Goal: Task Accomplishment & Management: Manage account settings

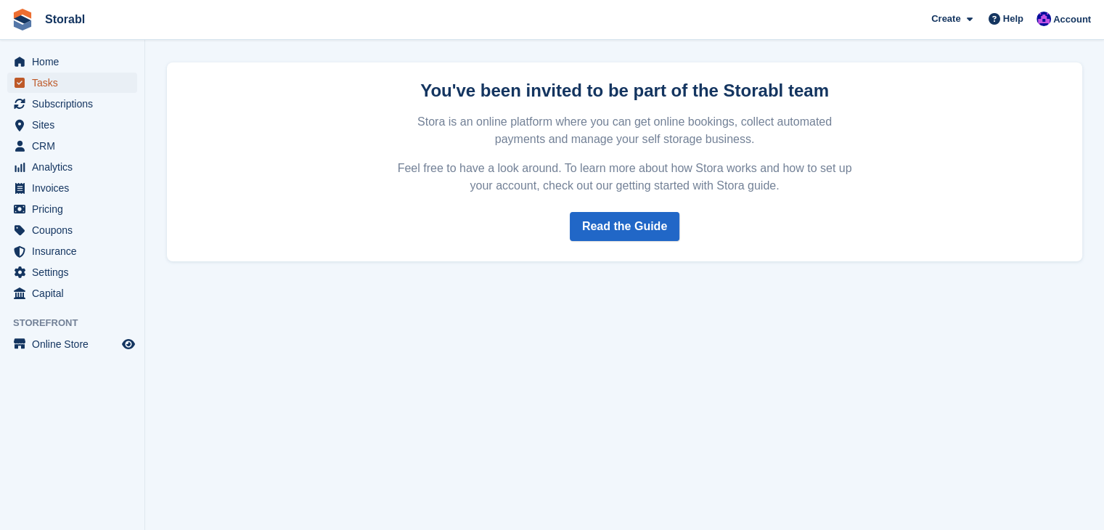
click at [67, 81] on span "Tasks" at bounding box center [75, 83] width 87 height 20
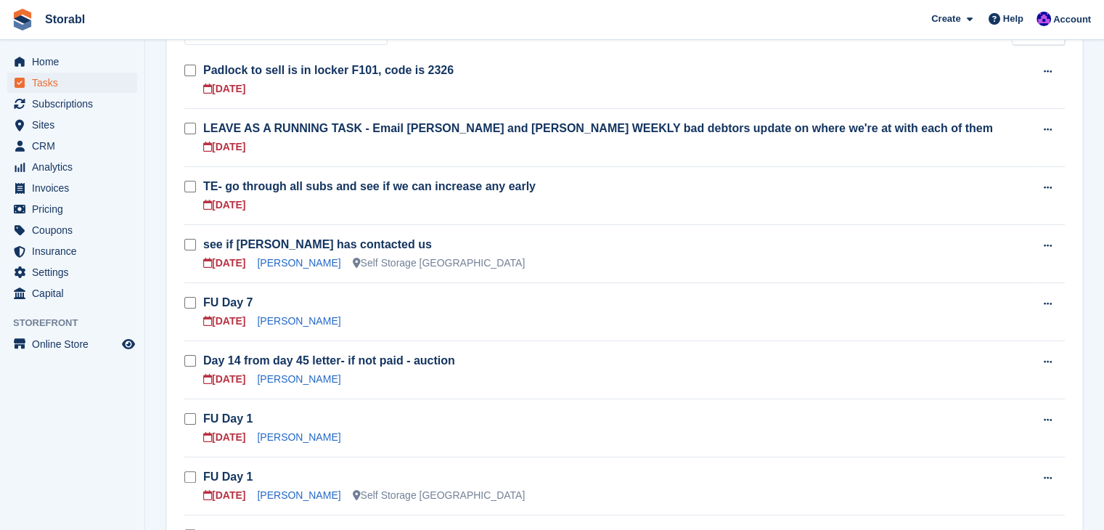
scroll to position [218, 0]
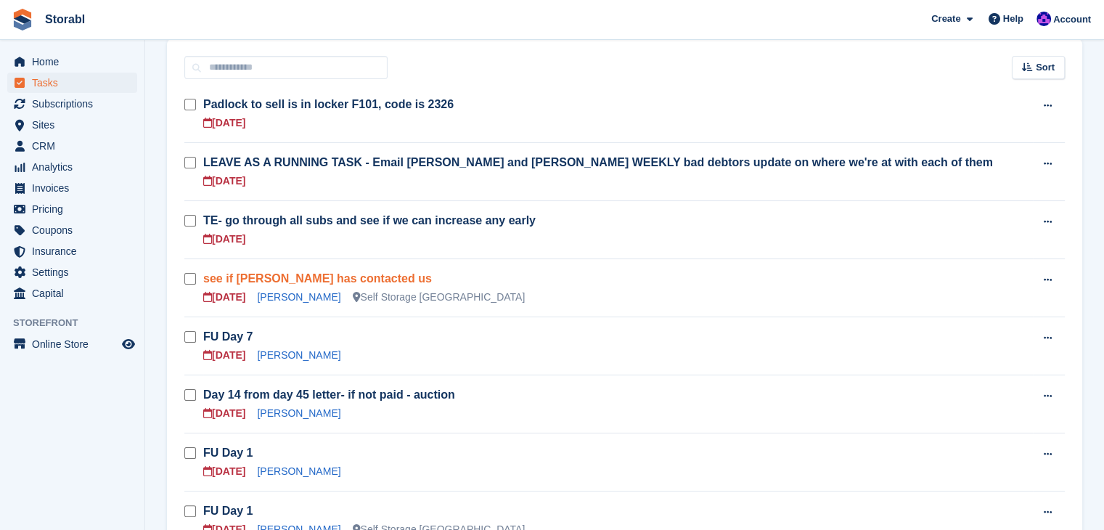
click at [238, 283] on link "see if Laura has contacted us" at bounding box center [317, 278] width 229 height 12
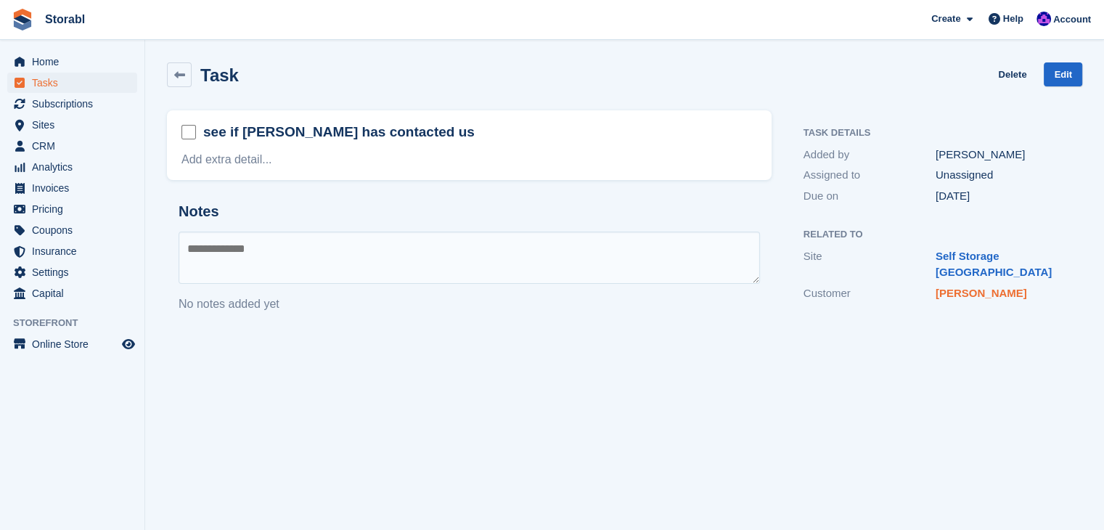
click at [969, 287] on link "Laura Staniforth" at bounding box center [980, 293] width 91 height 12
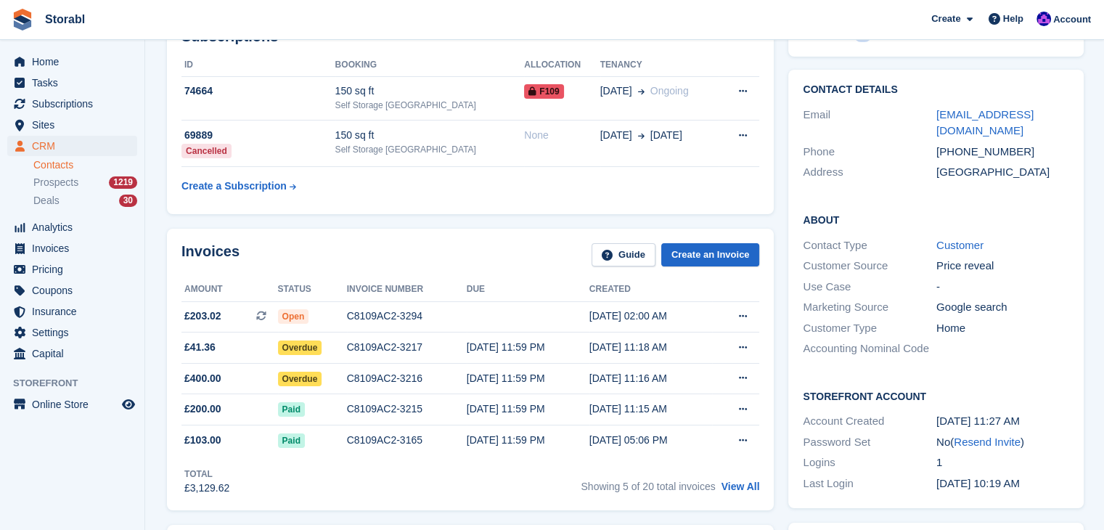
scroll to position [73, 0]
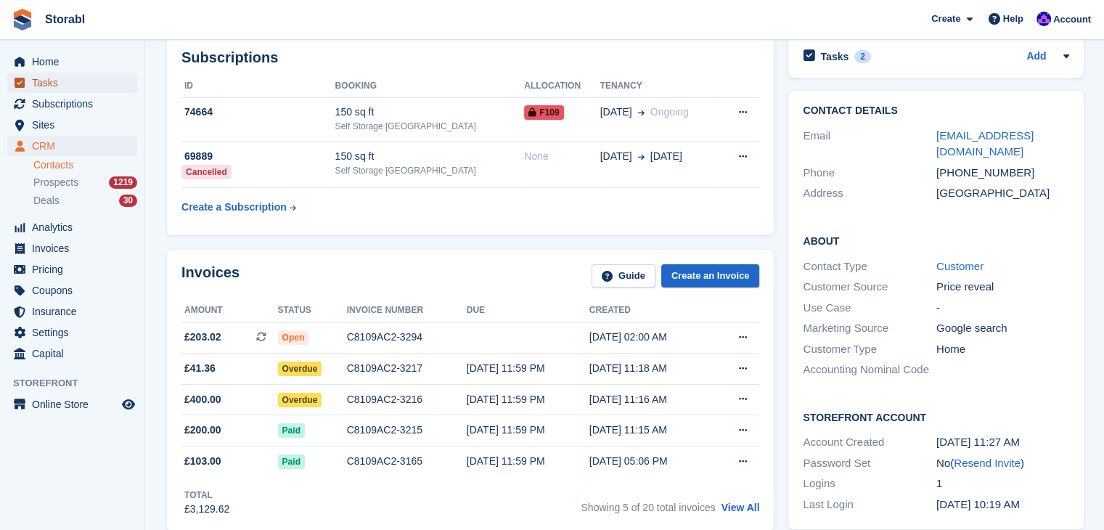
click at [93, 86] on span "Tasks" at bounding box center [75, 83] width 87 height 20
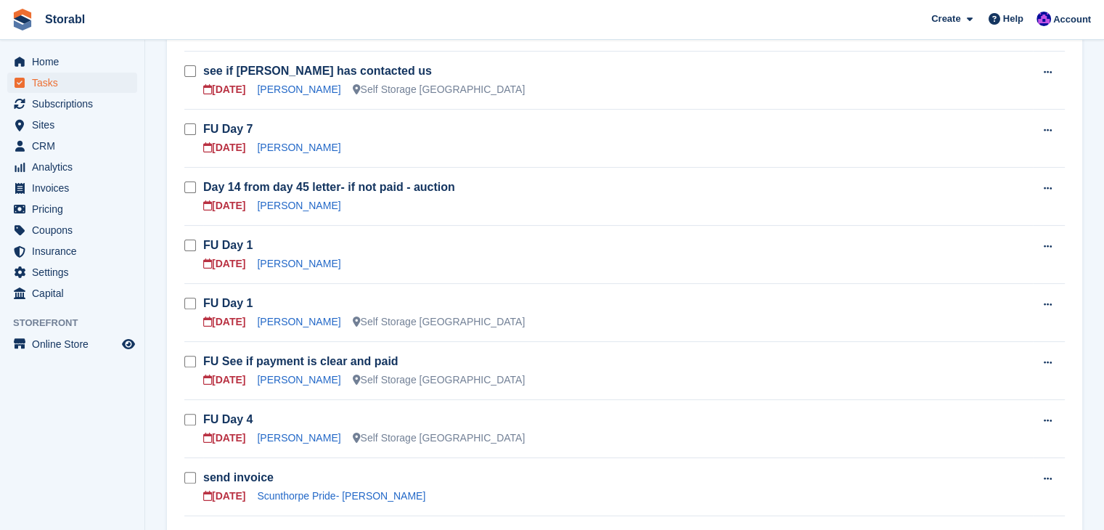
scroll to position [508, 0]
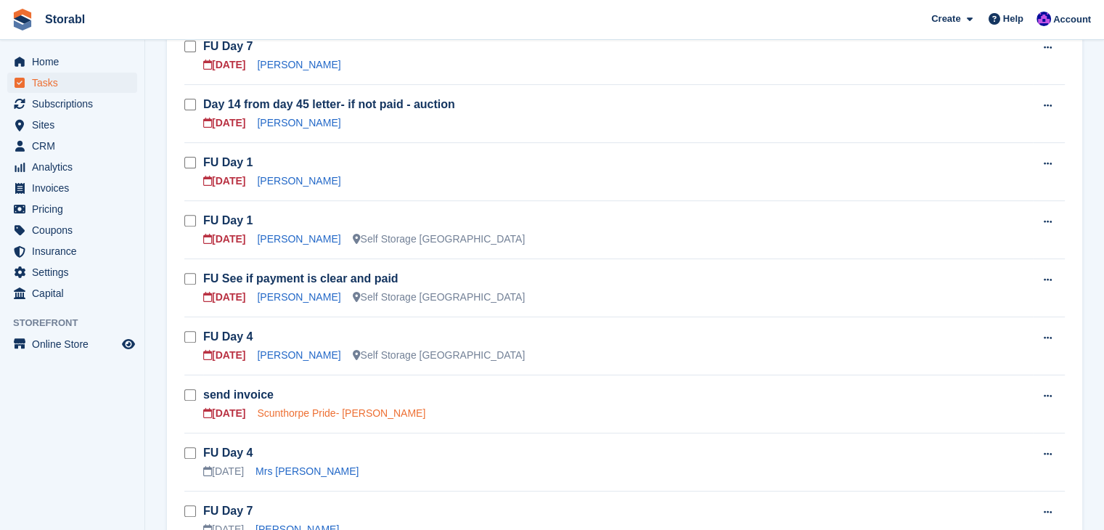
click at [280, 412] on link "Scunthorpe Pride- [PERSON_NAME]" at bounding box center [341, 413] width 168 height 12
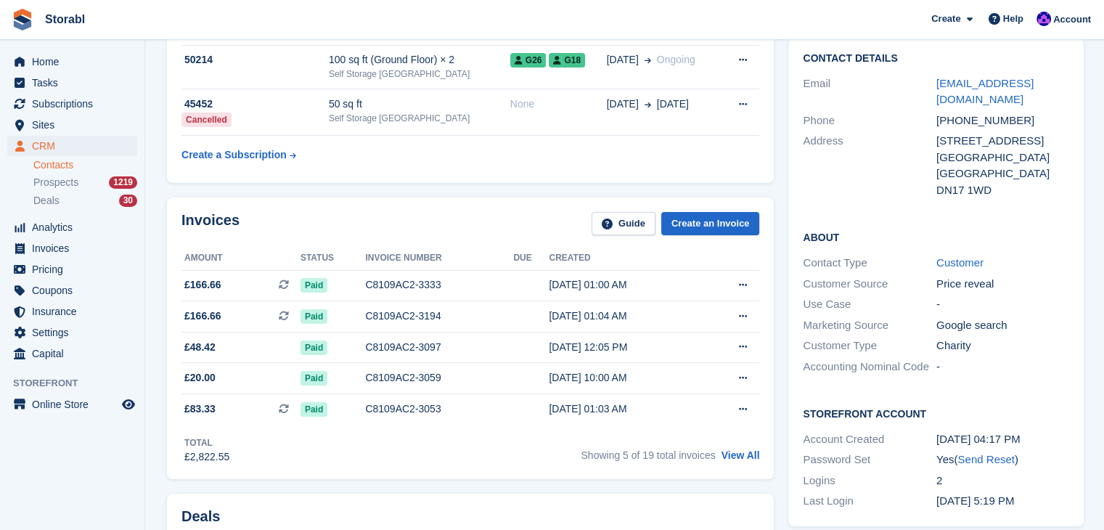
scroll to position [145, 0]
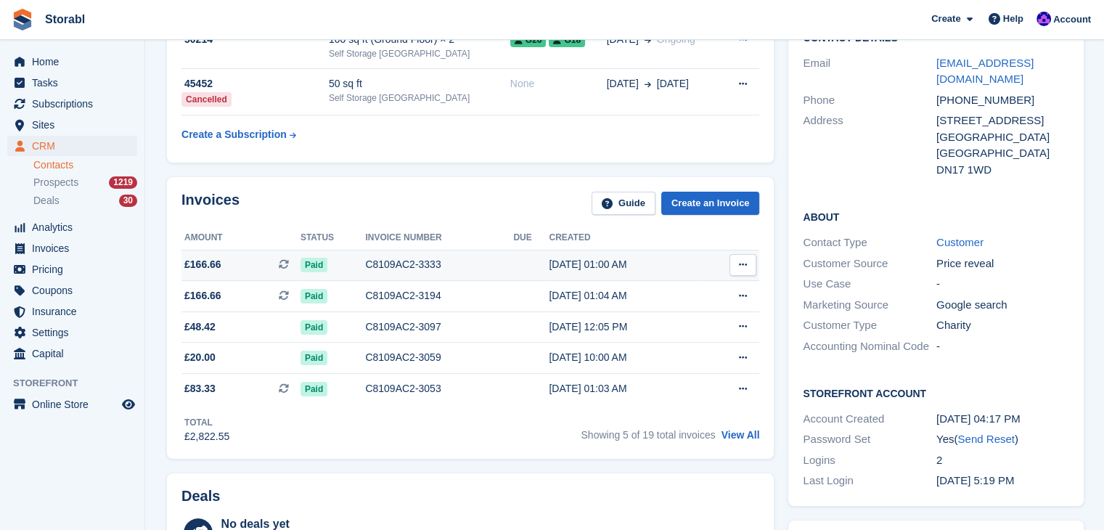
click at [732, 266] on button at bounding box center [742, 265] width 27 height 22
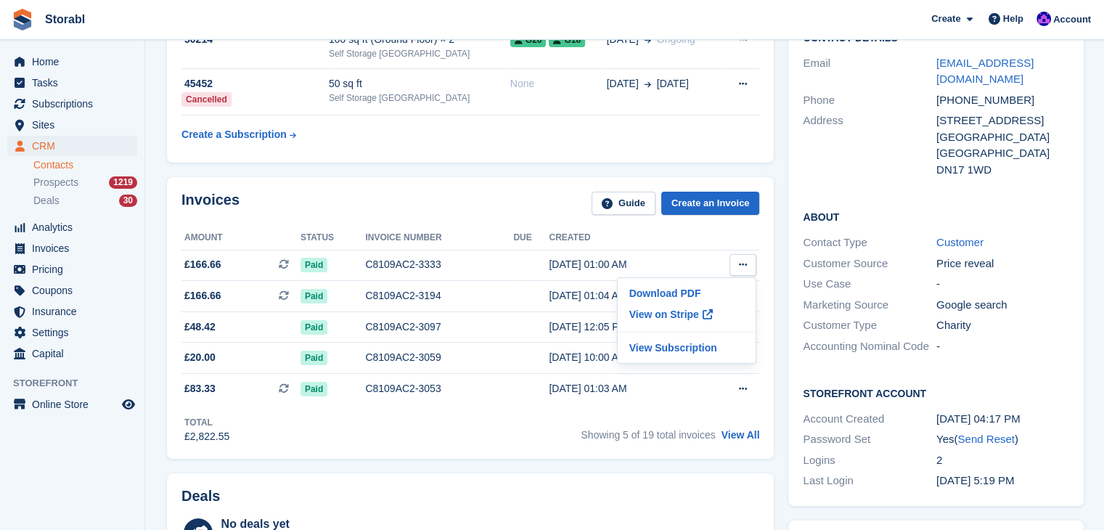
click at [450, 215] on div "Invoices Guide Create an Invoice" at bounding box center [470, 208] width 578 height 33
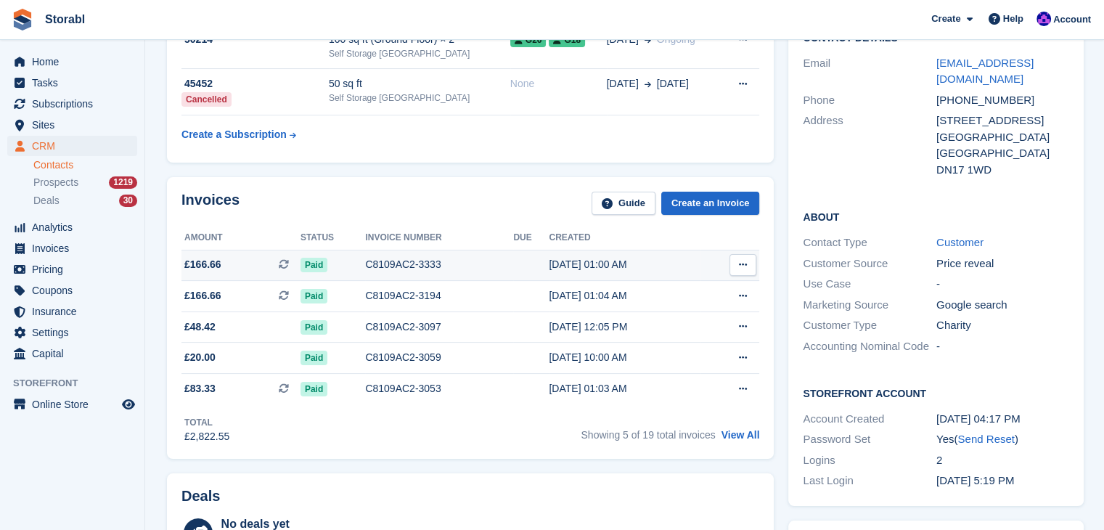
click at [734, 271] on button at bounding box center [742, 265] width 27 height 22
click at [668, 286] on p "Download PDF" at bounding box center [686, 293] width 126 height 19
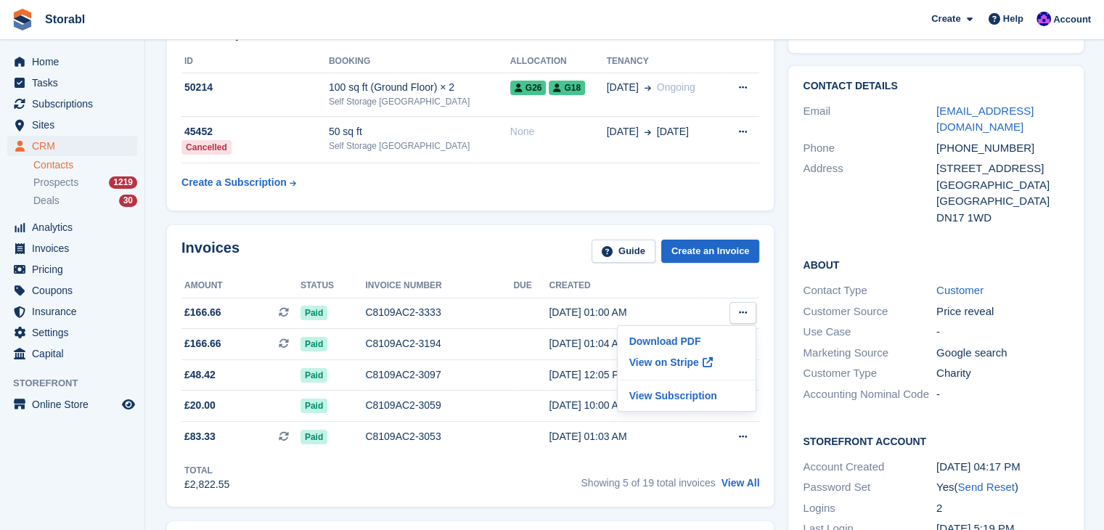
scroll to position [0, 0]
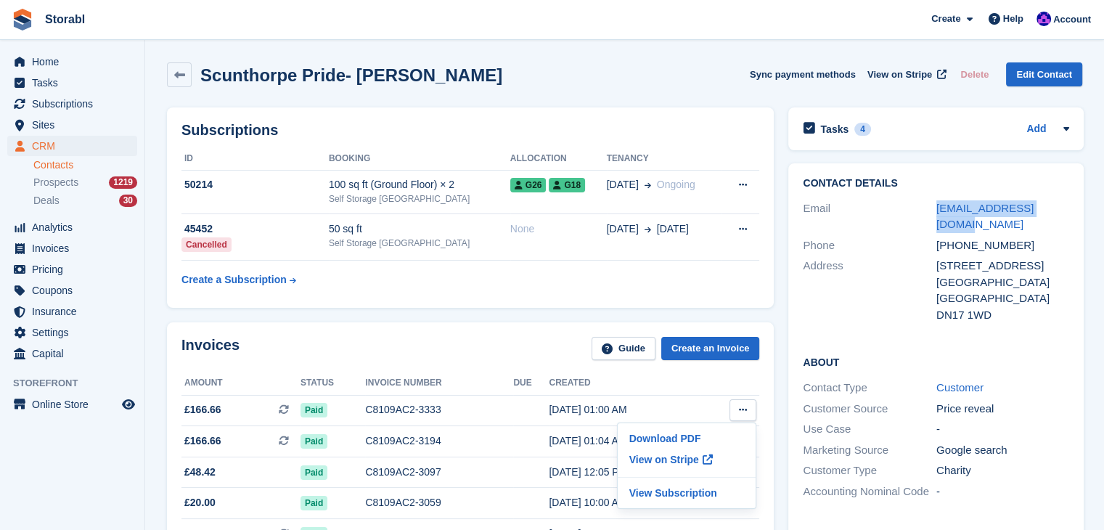
drag, startPoint x: 1062, startPoint y: 202, endPoint x: 931, endPoint y: 213, distance: 131.8
click at [931, 213] on div "Email scunnylgbts@gmail.com" at bounding box center [935, 216] width 266 height 37
copy div "scunnylgbts@gmail.com"
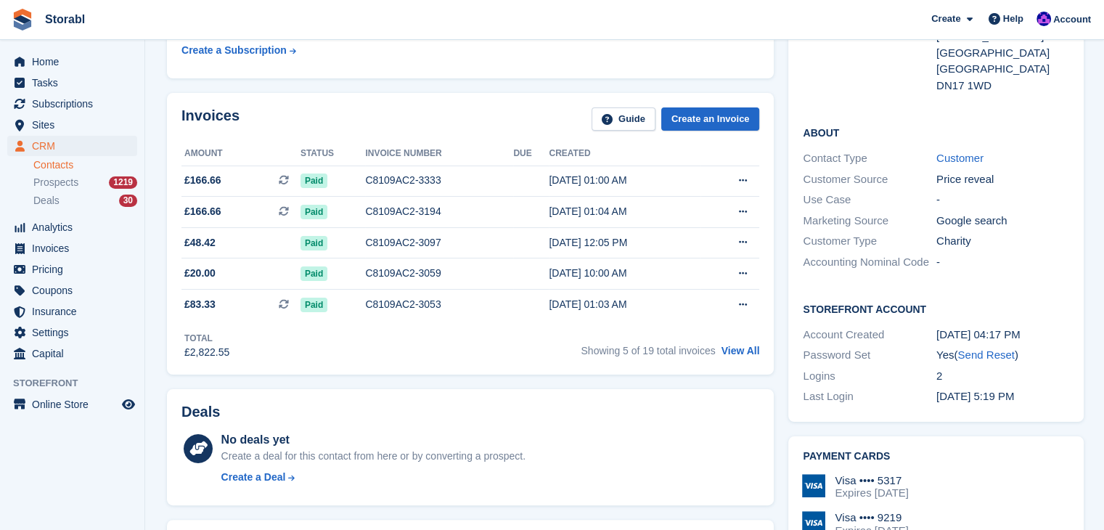
scroll to position [145, 0]
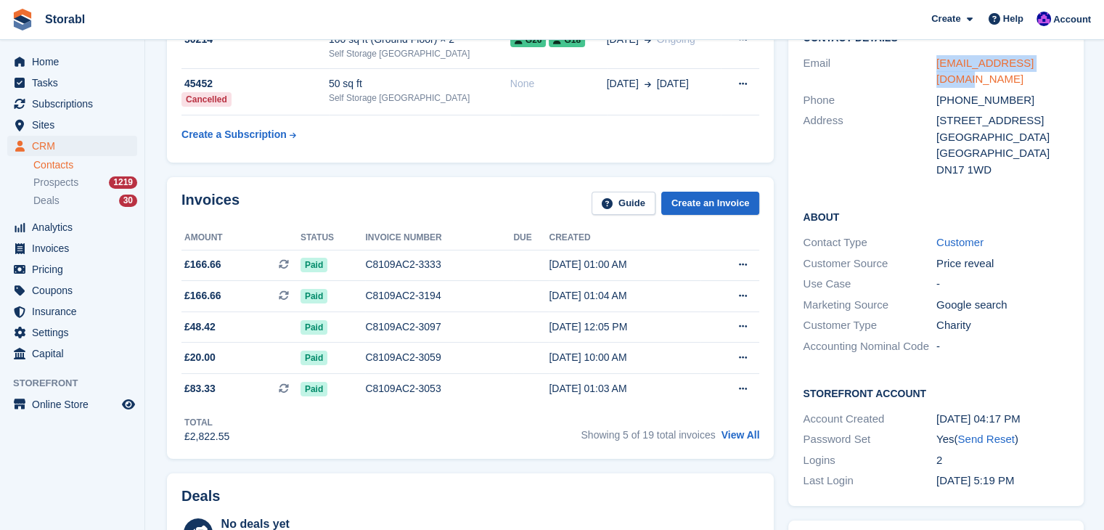
copy div "scunnylgbts@gmail.com"
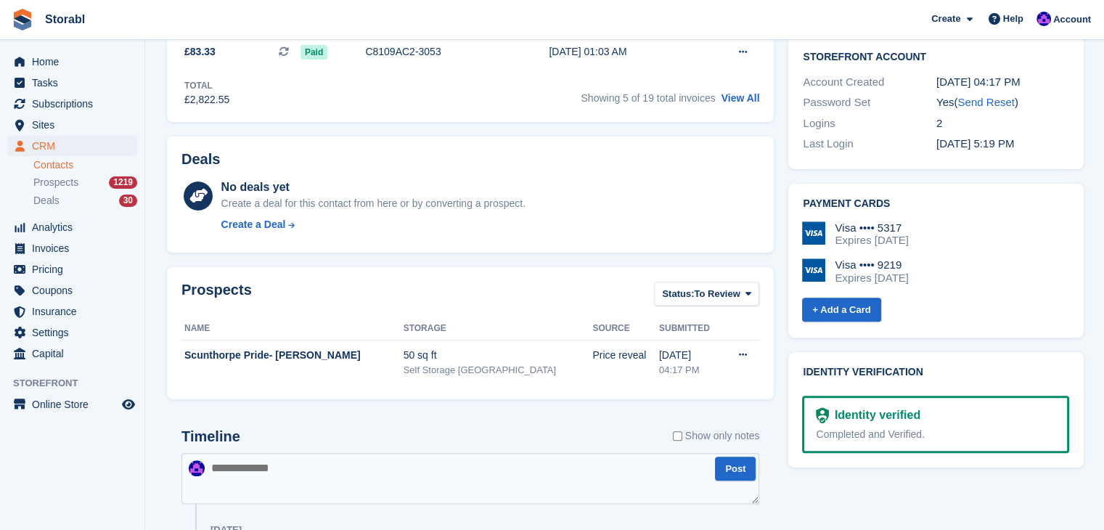
scroll to position [508, 0]
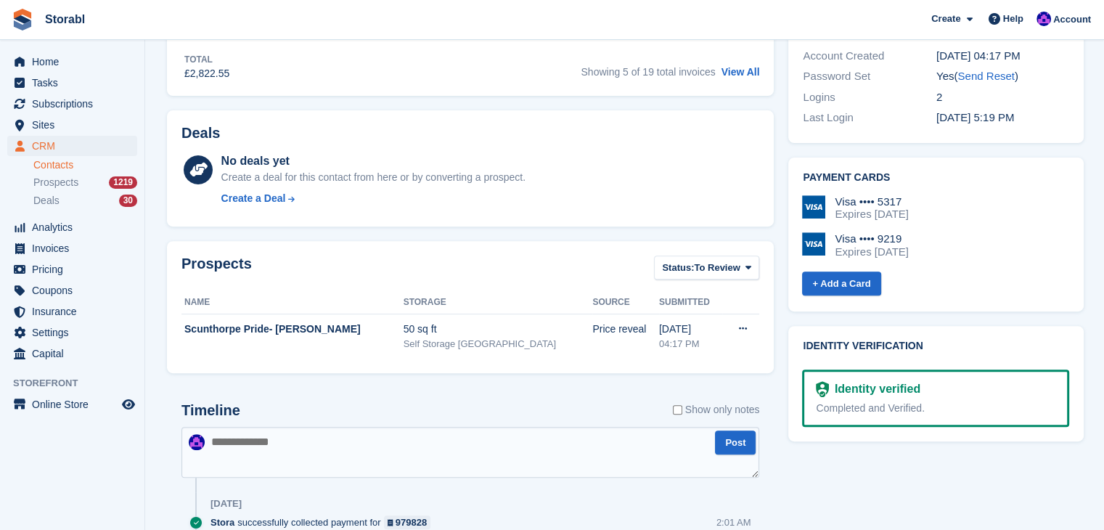
click at [353, 456] on textarea at bounding box center [470, 452] width 578 height 51
type textarea "**********"
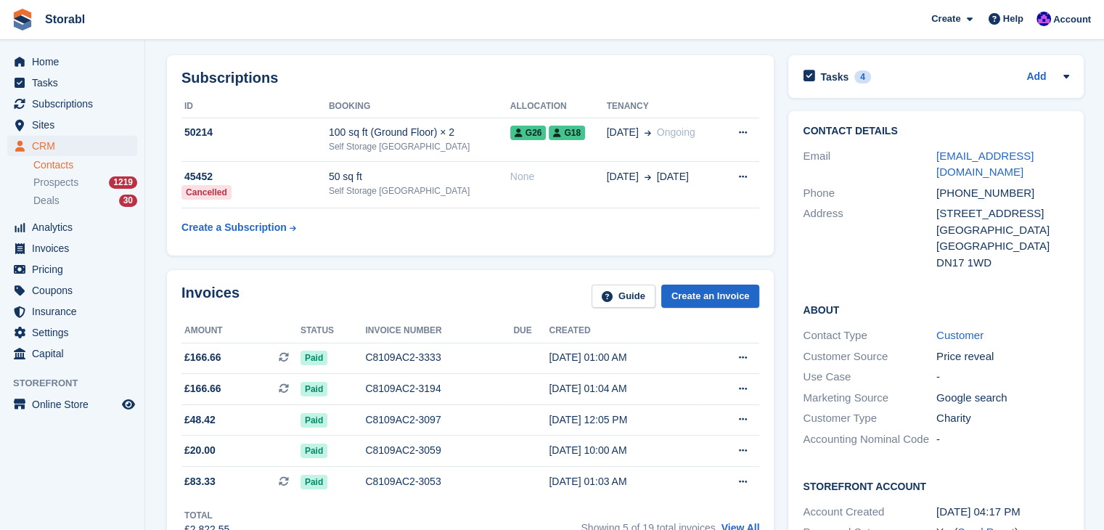
scroll to position [0, 0]
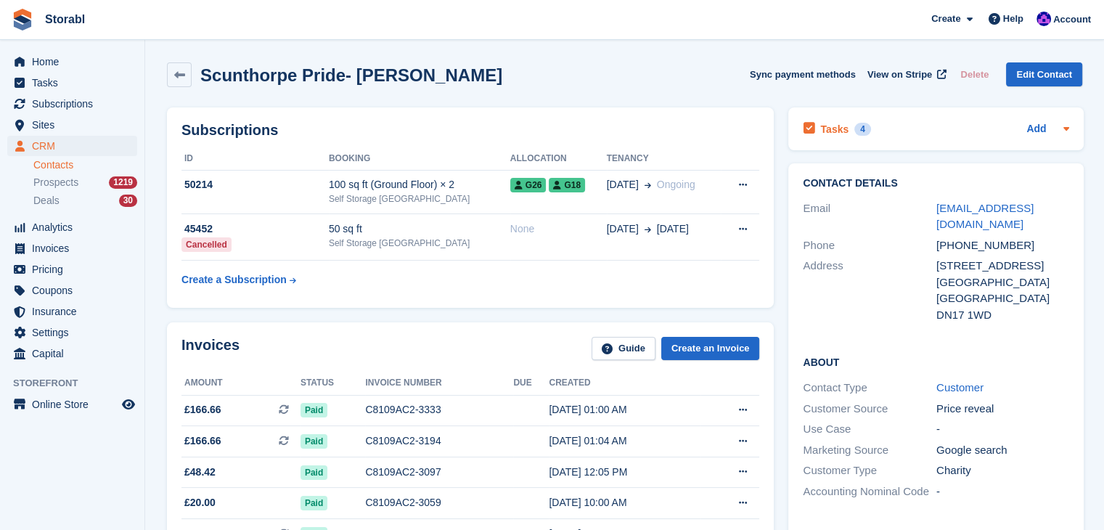
click at [1067, 133] on icon at bounding box center [1066, 129] width 12 height 12
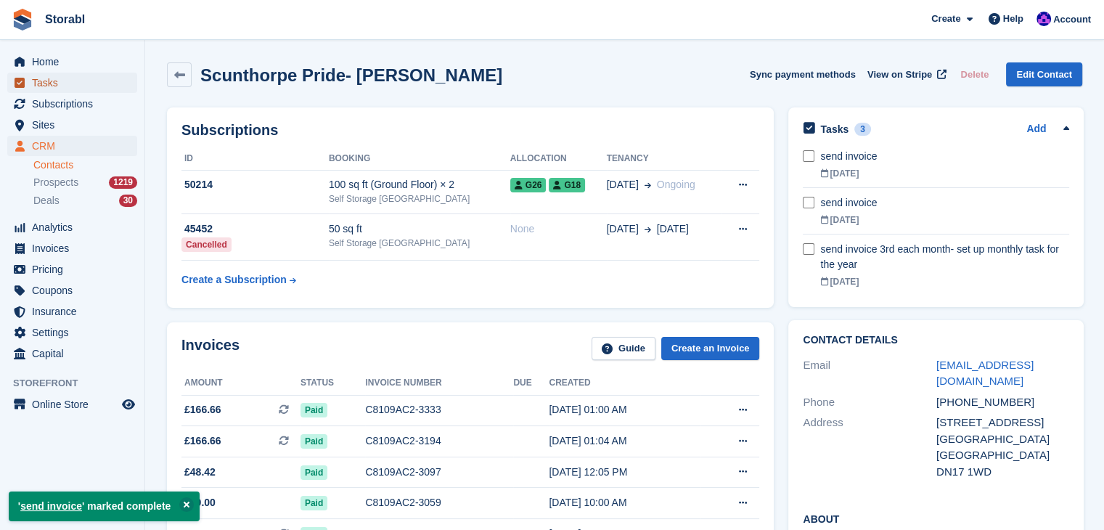
click at [78, 91] on span "Tasks" at bounding box center [75, 83] width 87 height 20
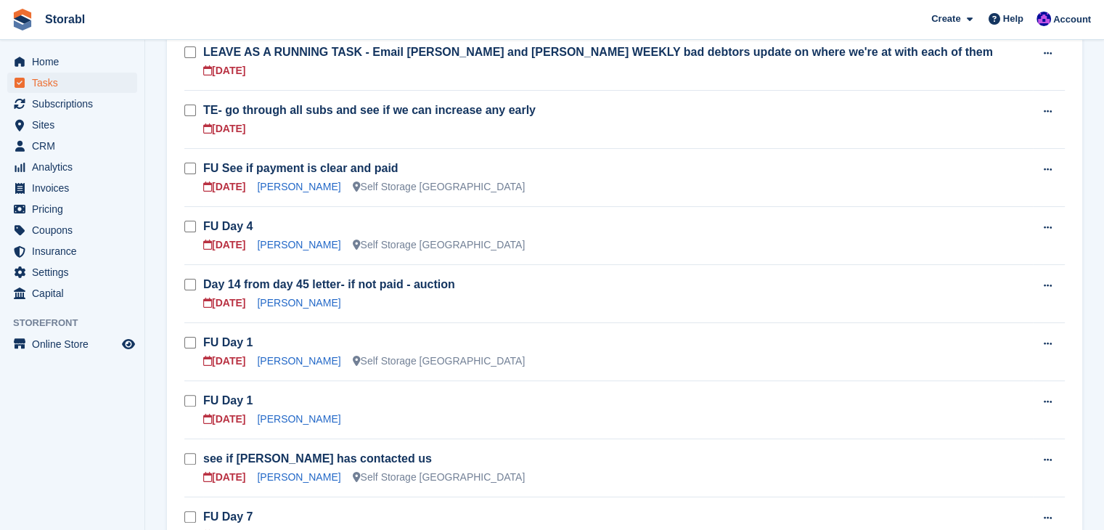
scroll to position [363, 0]
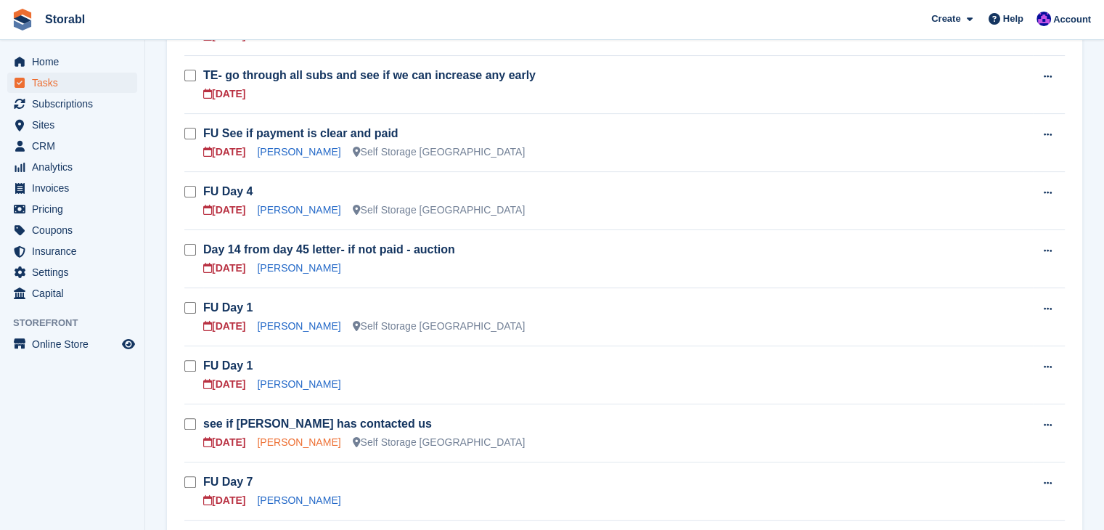
click at [263, 439] on link "Laura Staniforth" at bounding box center [298, 442] width 83 height 12
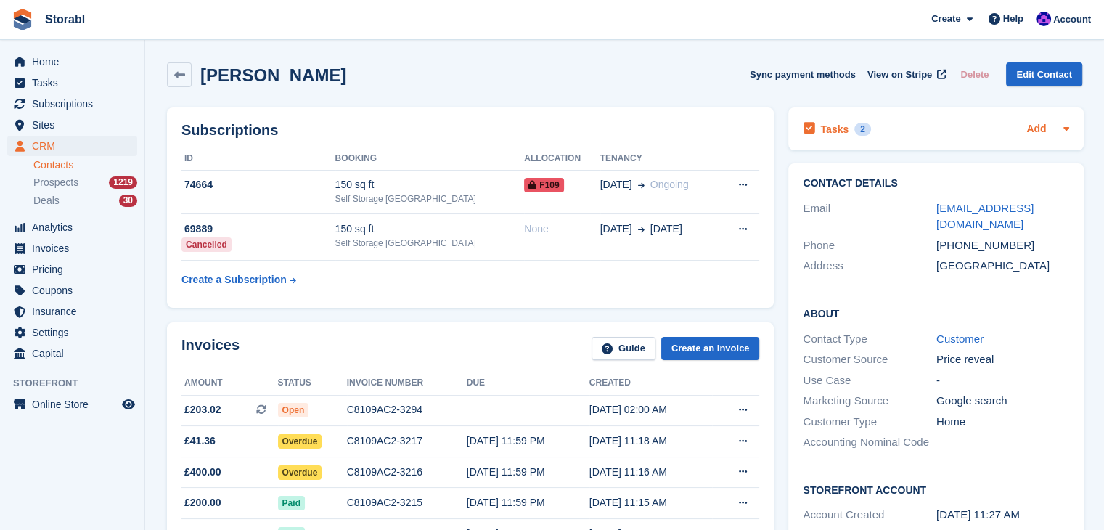
click at [1033, 129] on link "Add" at bounding box center [1036, 129] width 20 height 17
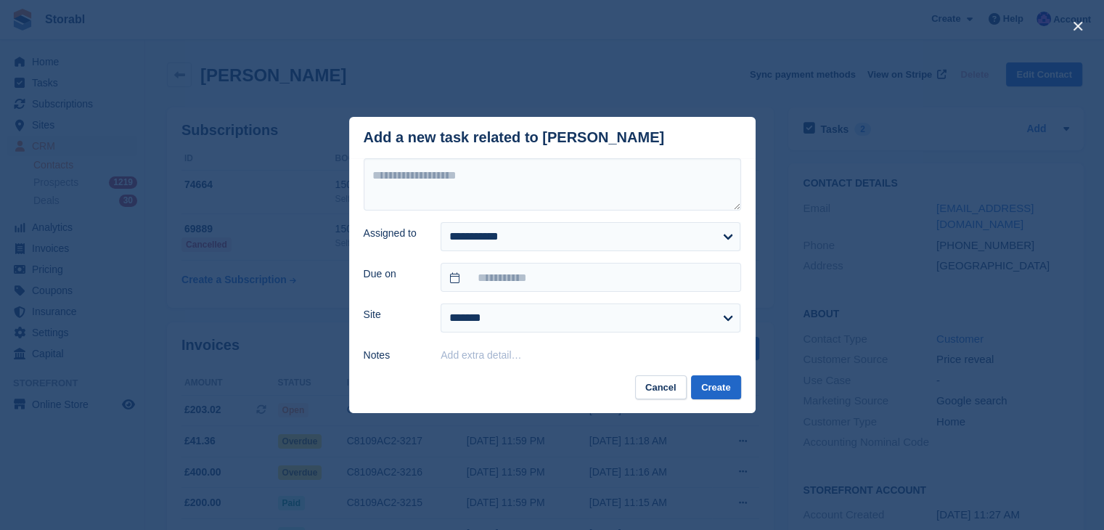
click at [966, 115] on div "close" at bounding box center [552, 265] width 1104 height 530
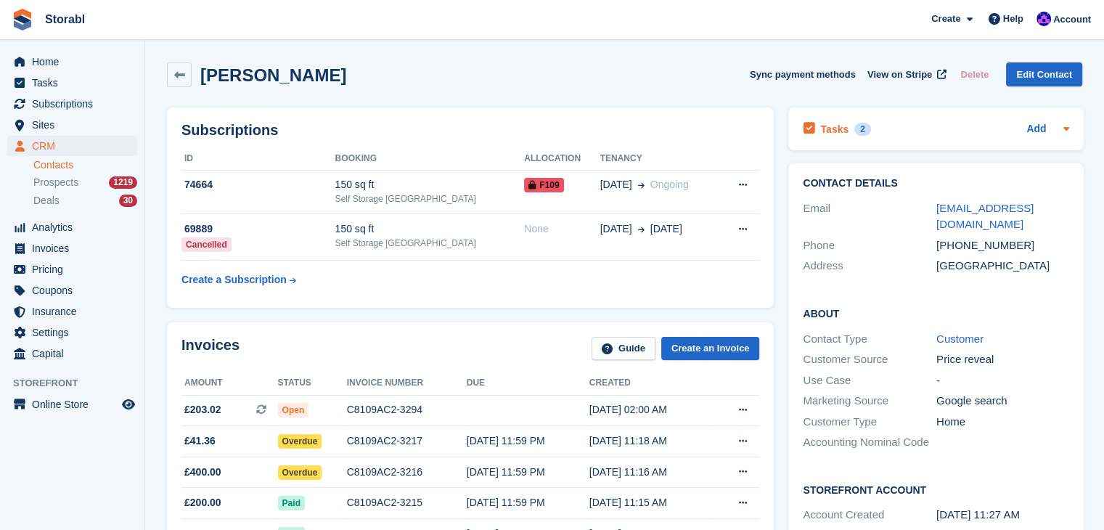
click at [1061, 126] on icon at bounding box center [1066, 129] width 12 height 12
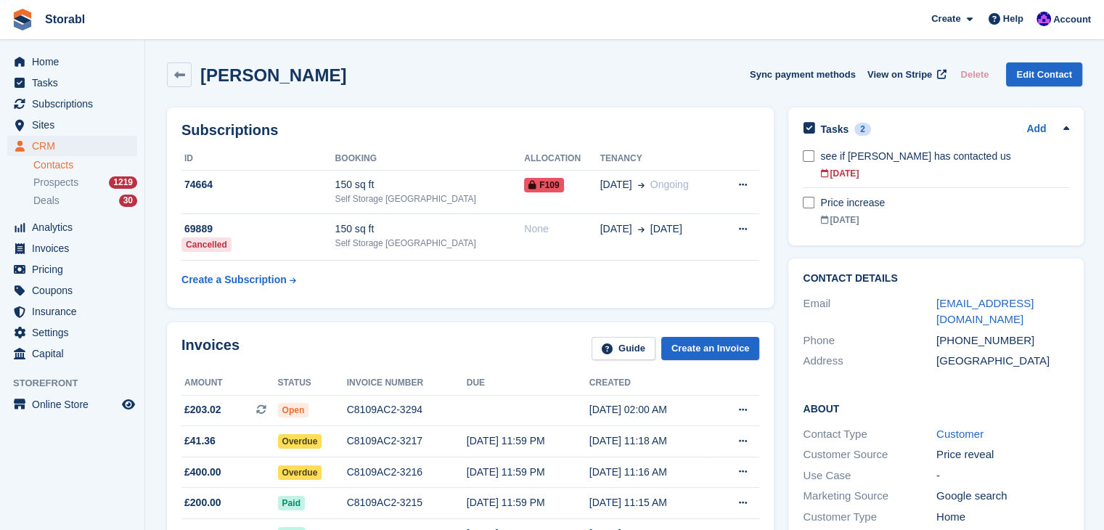
click at [1061, 126] on icon at bounding box center [1066, 129] width 12 height 12
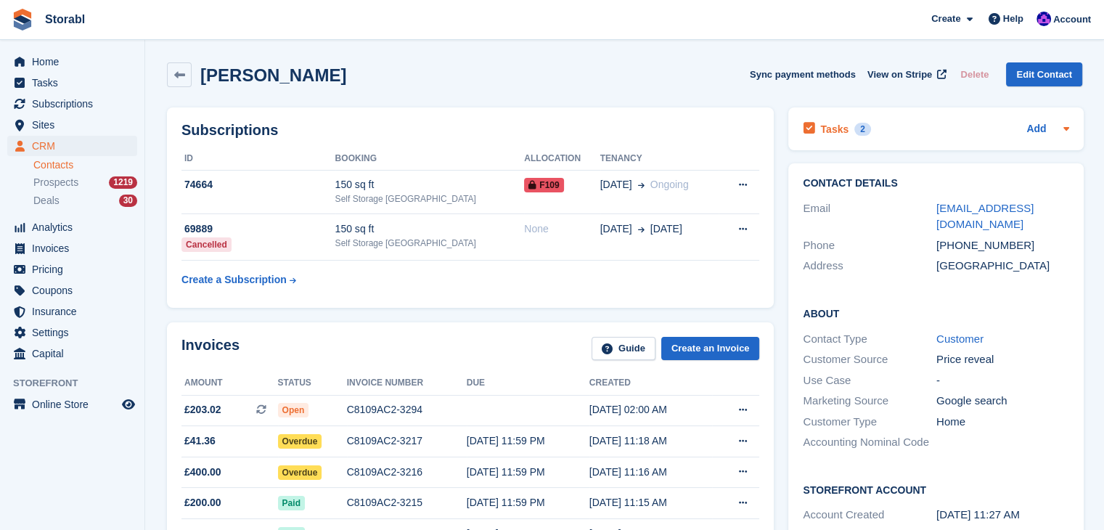
click at [1065, 123] on icon at bounding box center [1066, 129] width 12 height 12
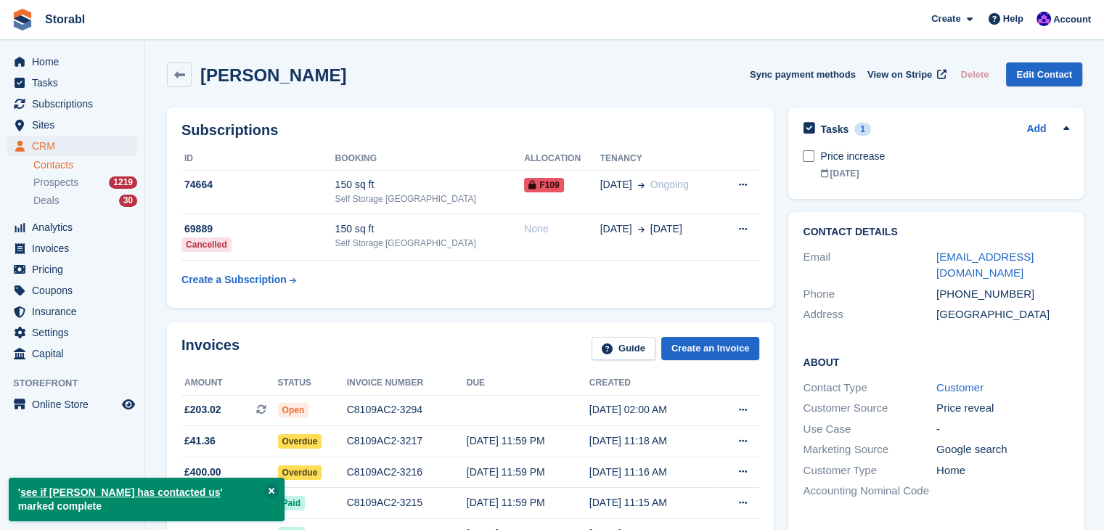
click at [548, 90] on div "Laura Staniforth Sync payment methods View on Stripe Delete Edit Contact" at bounding box center [624, 77] width 929 height 45
click at [57, 83] on span "Tasks" at bounding box center [75, 83] width 87 height 20
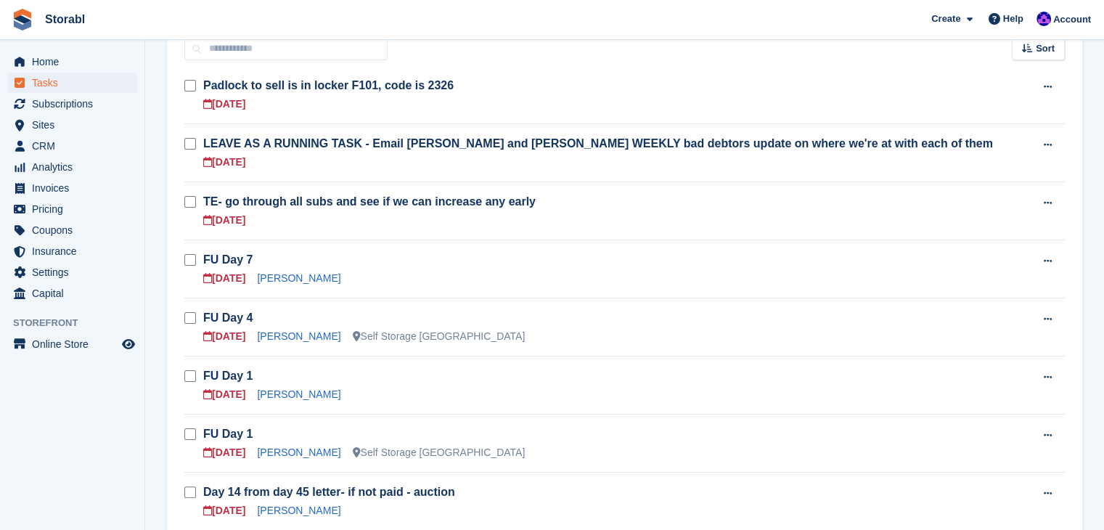
scroll to position [290, 0]
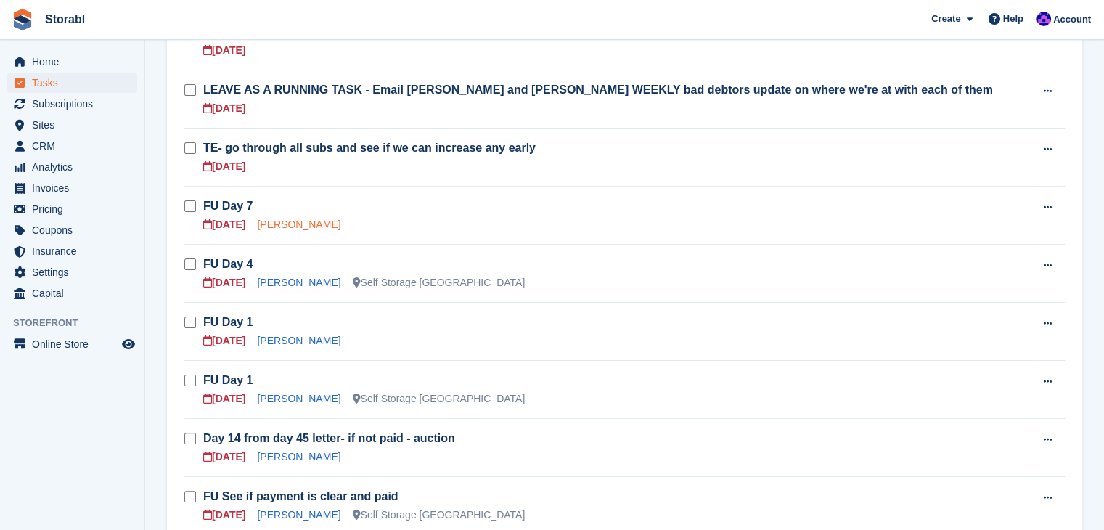
click at [297, 223] on link "[PERSON_NAME]" at bounding box center [298, 224] width 83 height 12
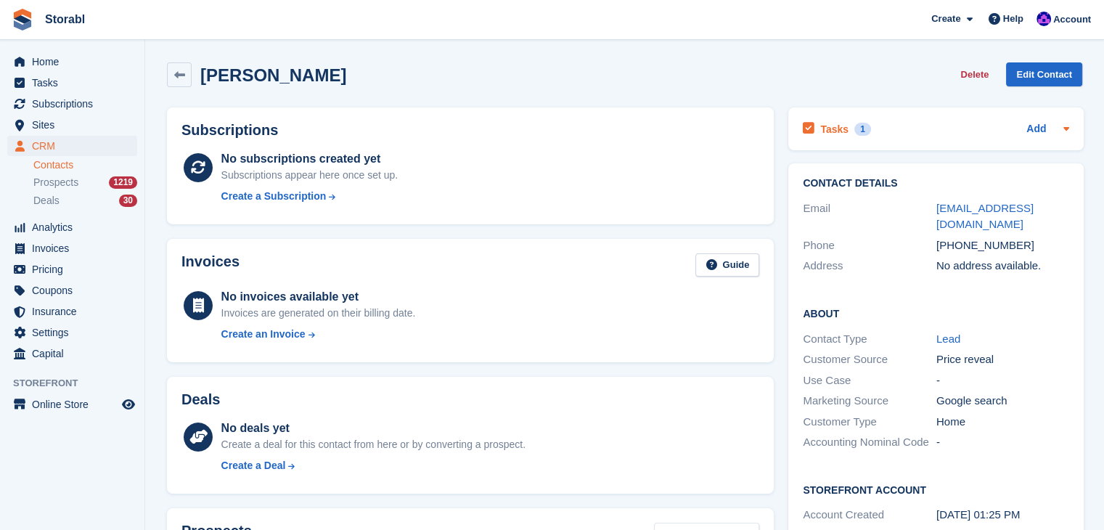
click at [1064, 126] on icon at bounding box center [1066, 129] width 12 height 12
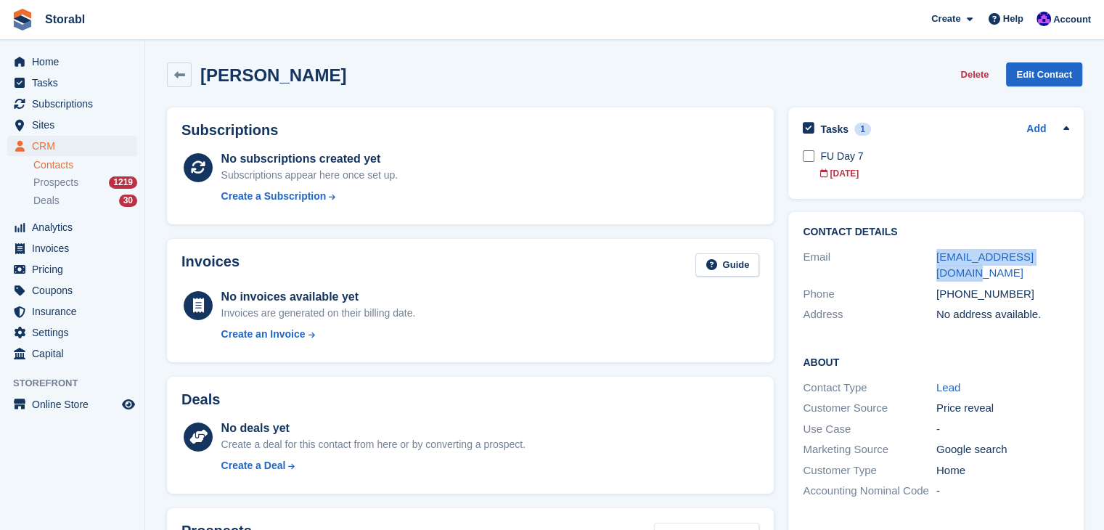
drag, startPoint x: 1075, startPoint y: 252, endPoint x: 920, endPoint y: 253, distance: 154.5
click at [919, 254] on div "Contact Details Email glenbadloe@outlook.com Phone +447851710190 Address No add…" at bounding box center [935, 276] width 295 height 128
copy div "glenbadloe@outlook.com"
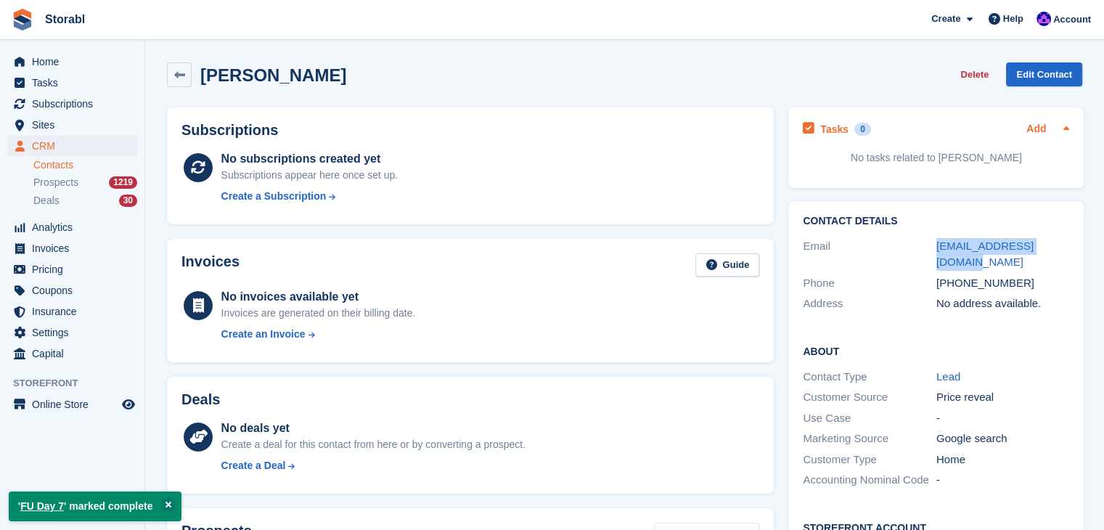
click at [1042, 129] on link "Add" at bounding box center [1036, 129] width 20 height 17
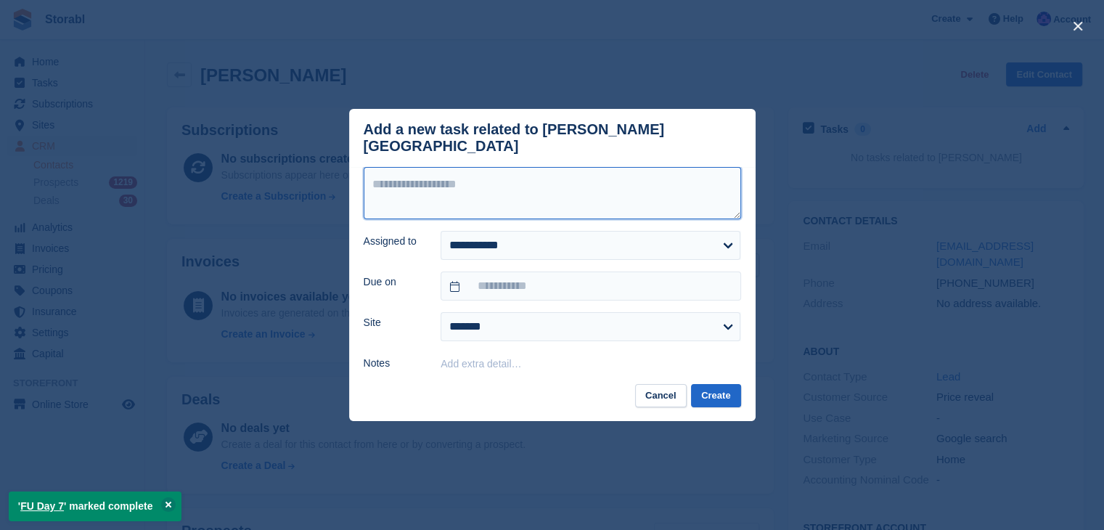
click at [480, 189] on textarea at bounding box center [551, 193] width 377 height 52
type textarea "*********"
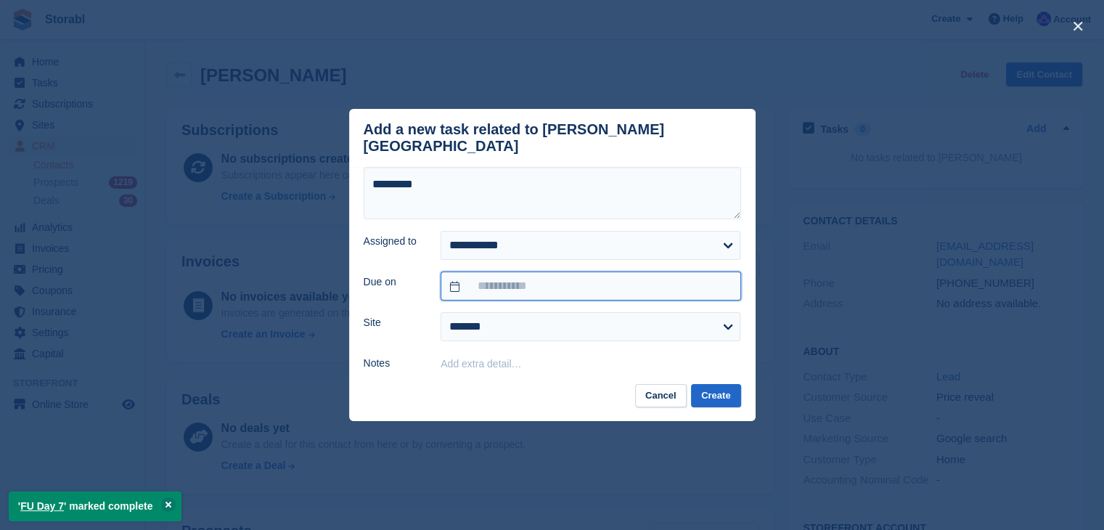
click at [510, 274] on input "text" at bounding box center [590, 285] width 300 height 29
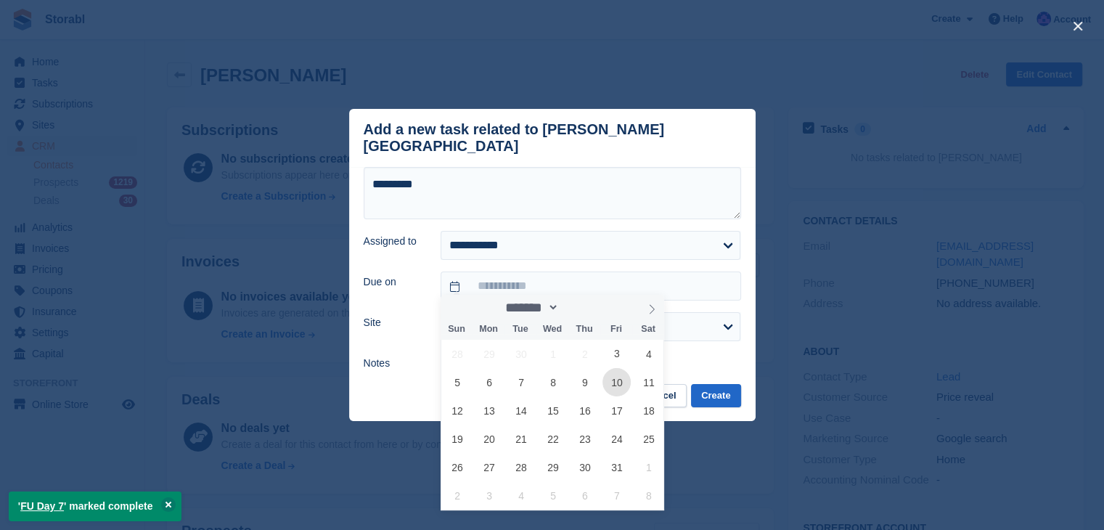
click at [612, 376] on span "10" at bounding box center [616, 382] width 28 height 28
type input "**********"
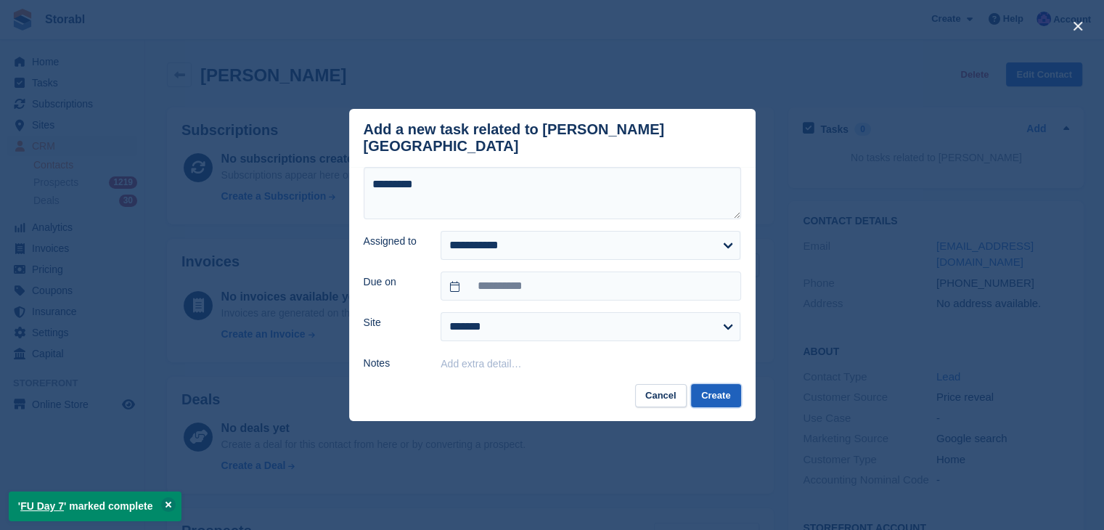
click at [702, 389] on button "Create" at bounding box center [715, 396] width 49 height 24
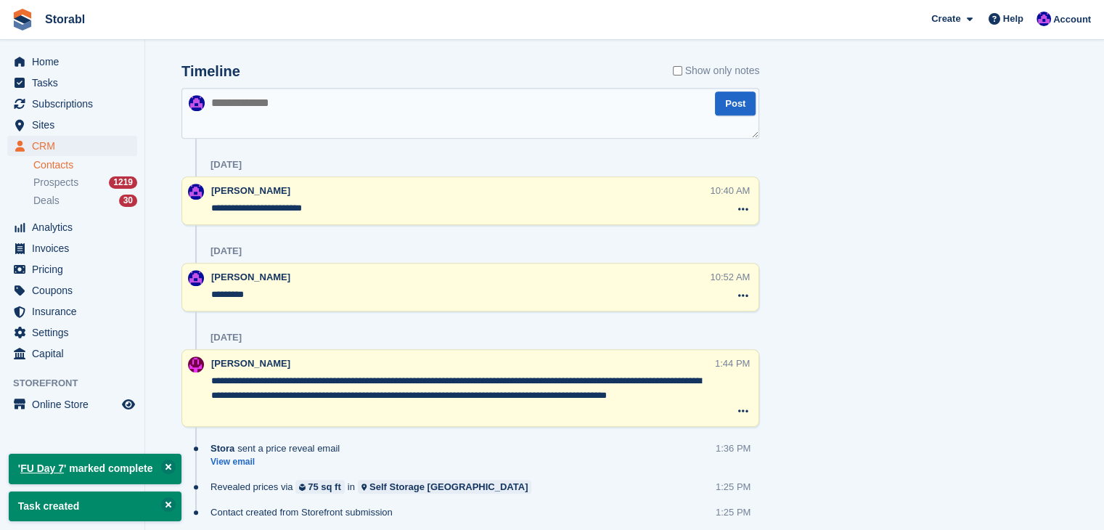
scroll to position [580, 0]
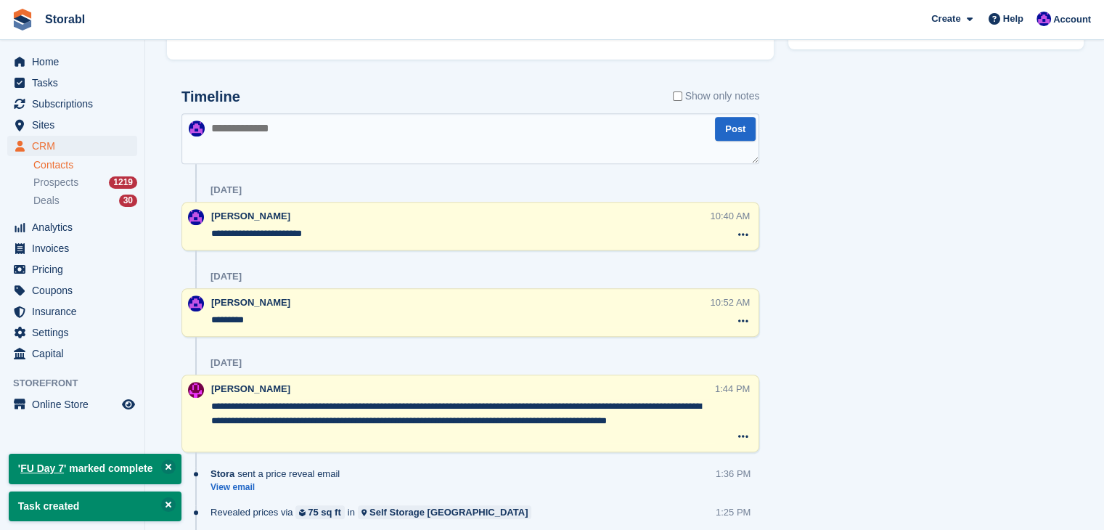
click at [316, 147] on textarea at bounding box center [470, 138] width 578 height 51
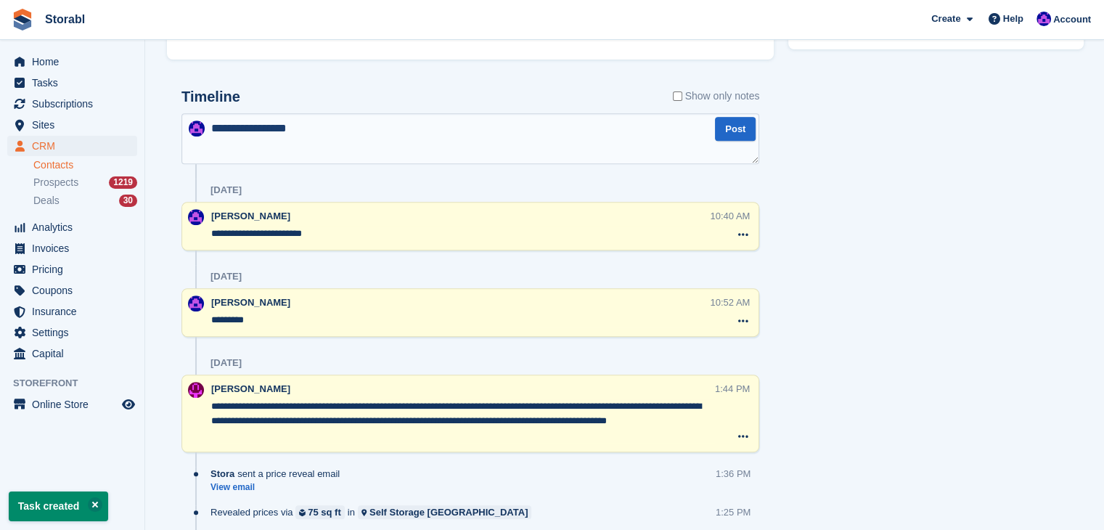
type textarea "**********"
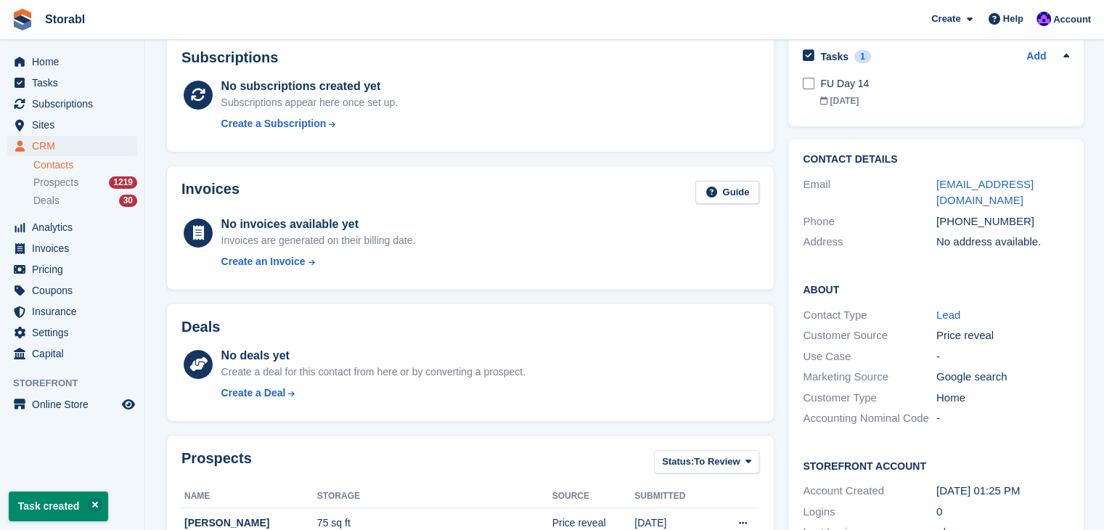
scroll to position [0, 0]
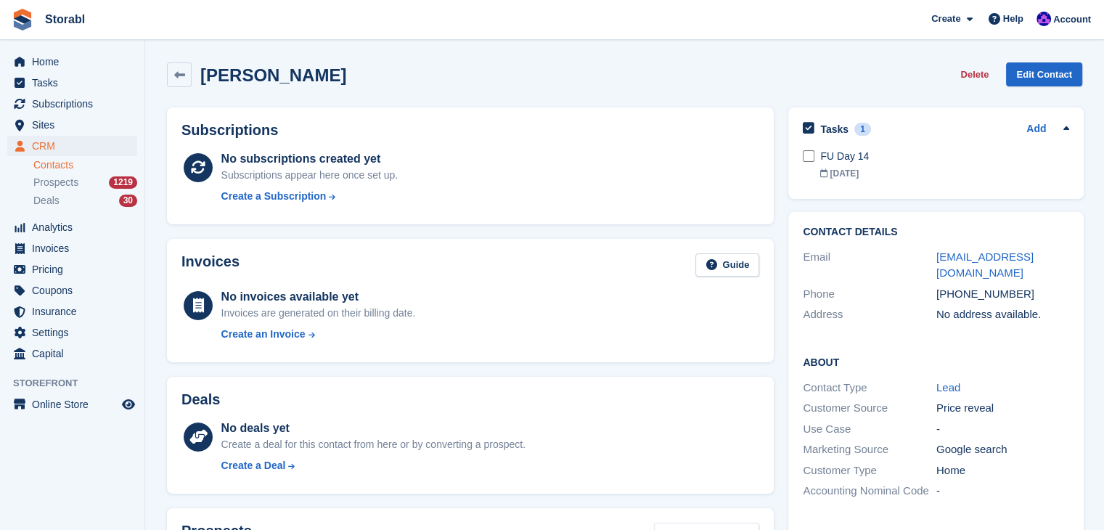
drag, startPoint x: 653, startPoint y: 5, endPoint x: 653, endPoint y: 36, distance: 30.5
click at [653, 5] on span "Storabl Create Subscription Invoice Contact Deal Discount Page Help Chat Suppor…" at bounding box center [552, 19] width 1104 height 39
click at [32, 83] on span "Tasks" at bounding box center [75, 83] width 87 height 20
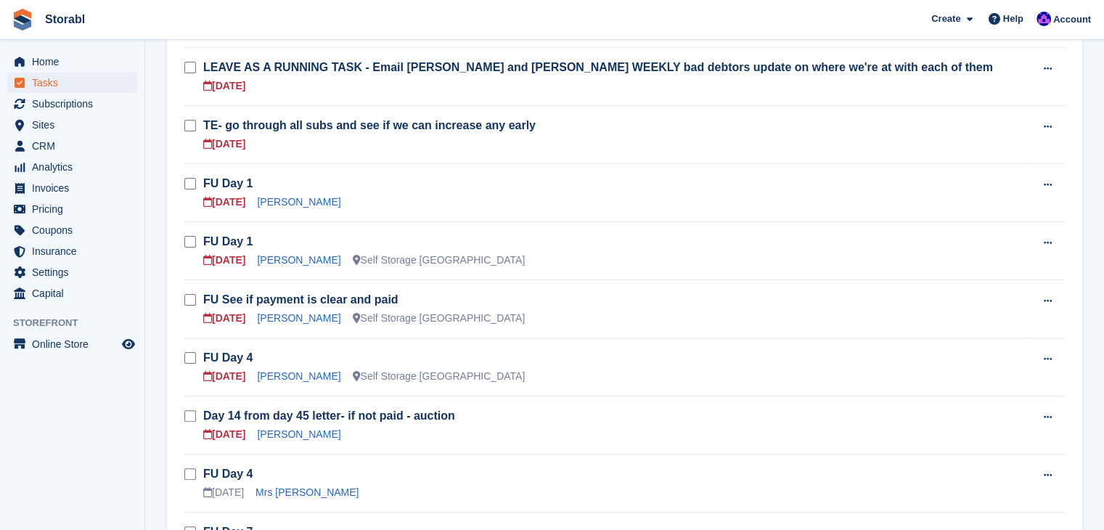
scroll to position [290, 0]
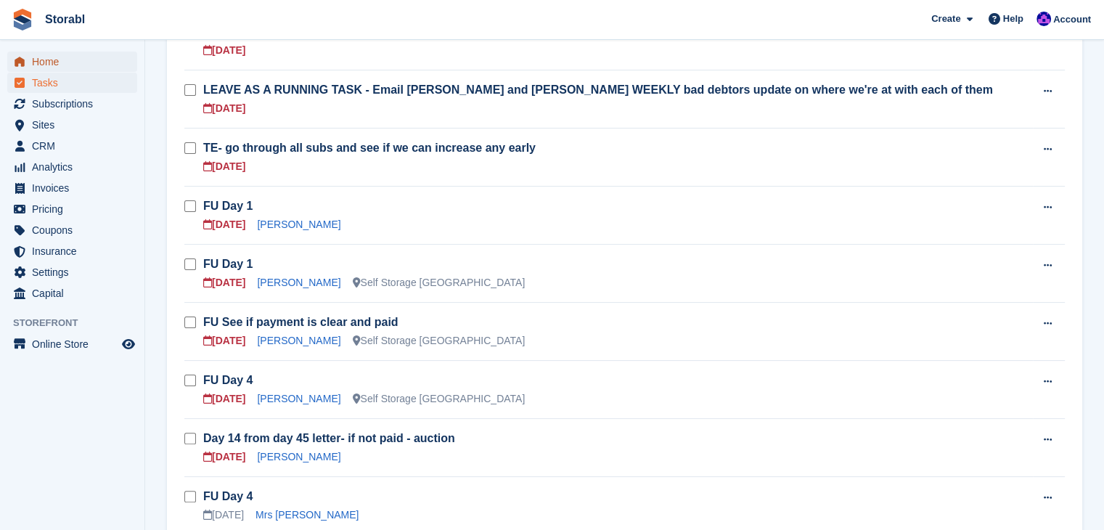
click at [56, 63] on span "Home" at bounding box center [75, 62] width 87 height 20
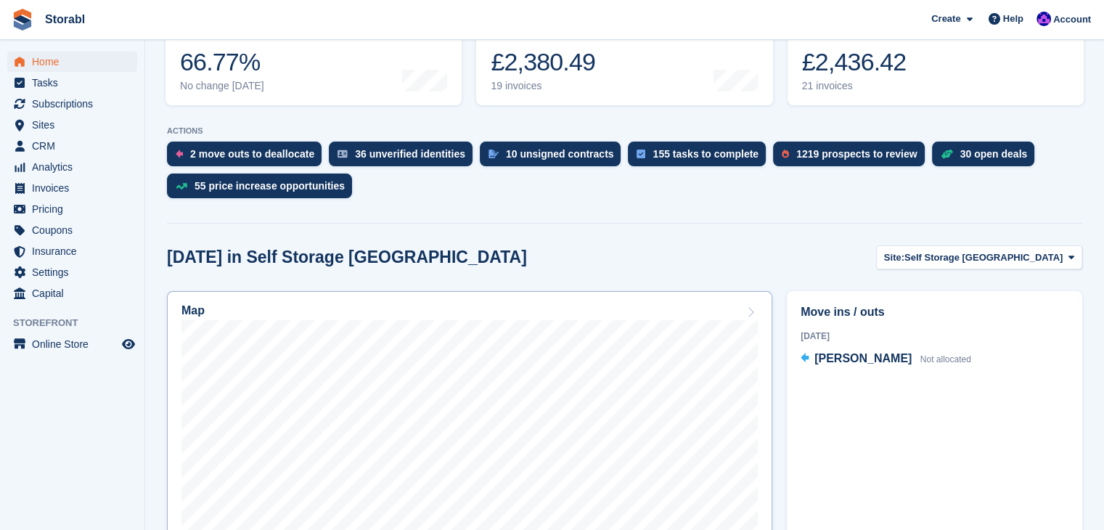
scroll to position [363, 0]
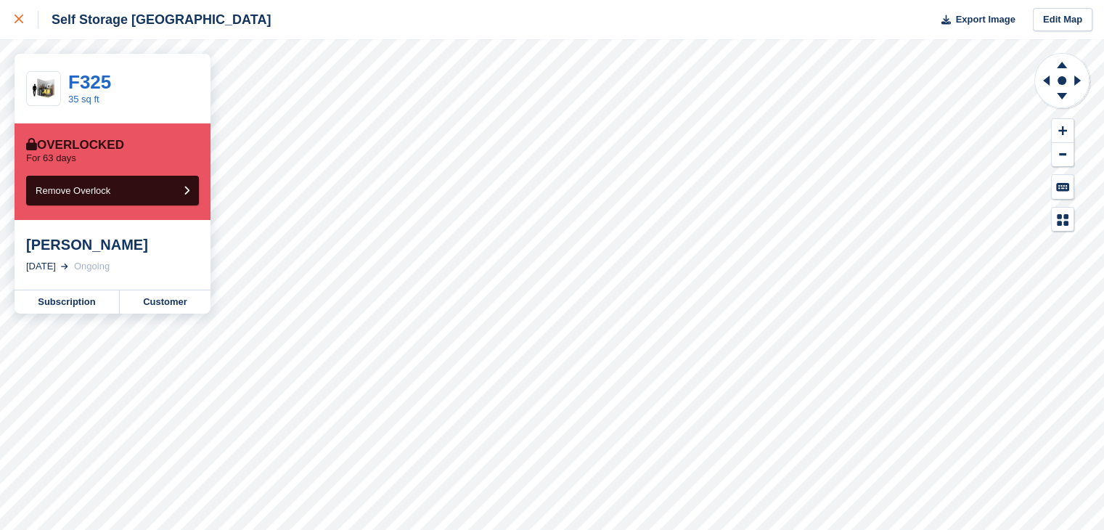
click at [4, 24] on link at bounding box center [19, 19] width 38 height 39
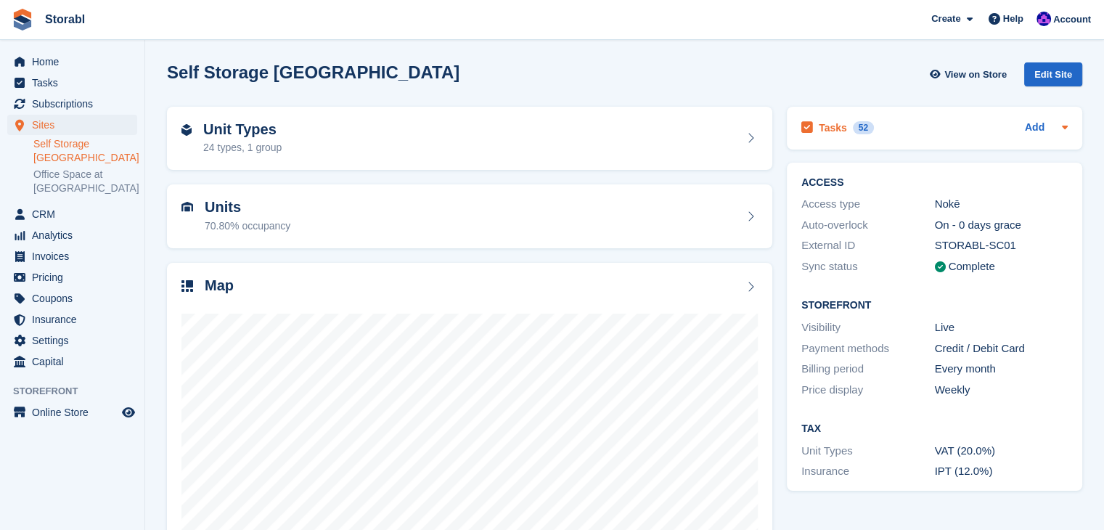
click at [902, 133] on div "Tasks 52 Add" at bounding box center [934, 128] width 266 height 20
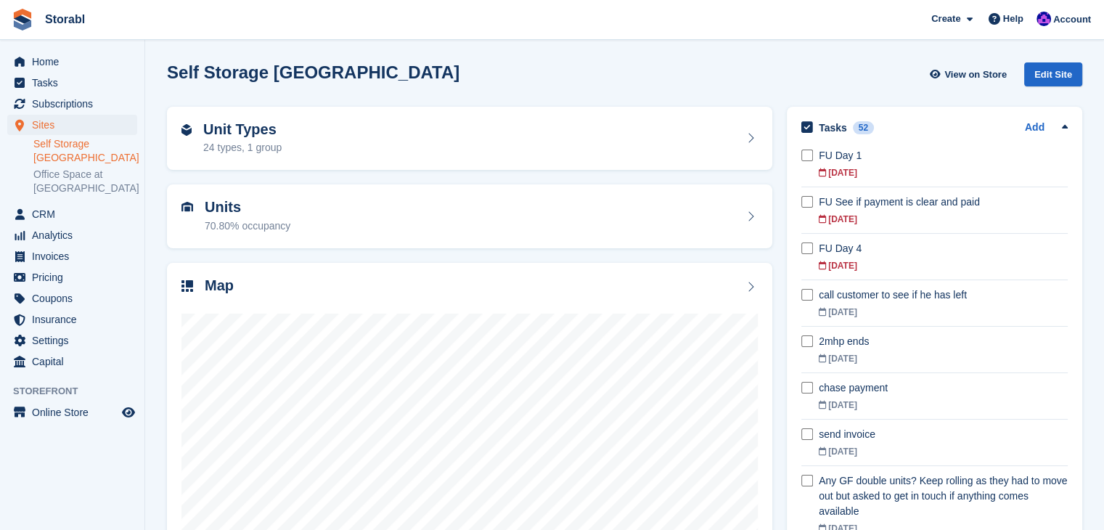
click at [902, 133] on div "Tasks 52 Add" at bounding box center [934, 128] width 266 height 20
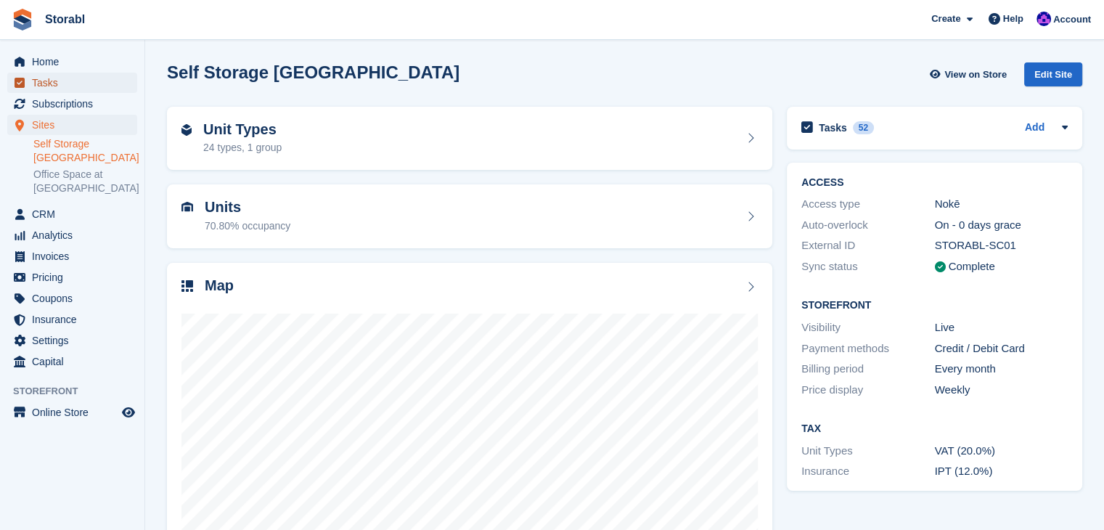
click at [55, 73] on span "Tasks" at bounding box center [75, 83] width 87 height 20
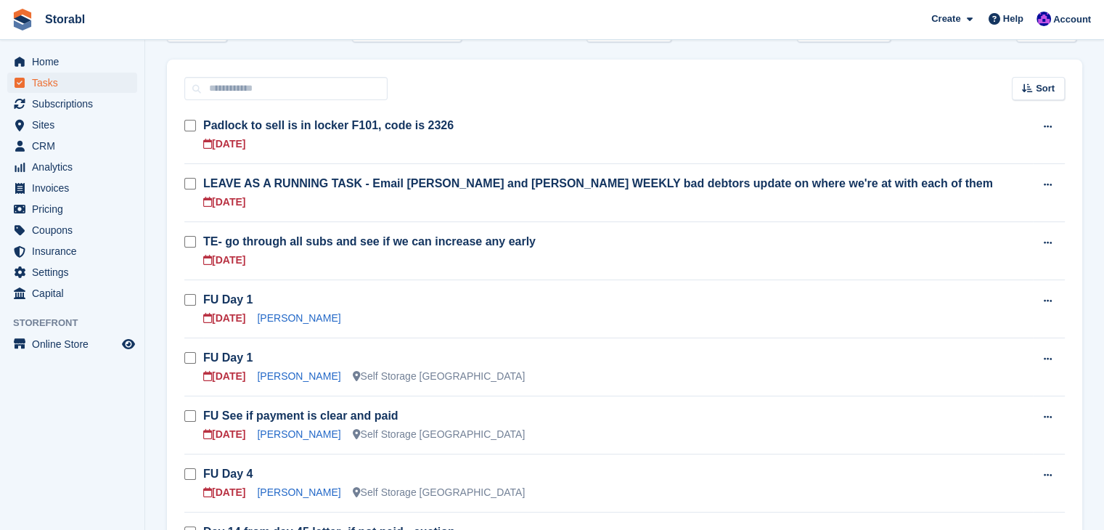
scroll to position [218, 0]
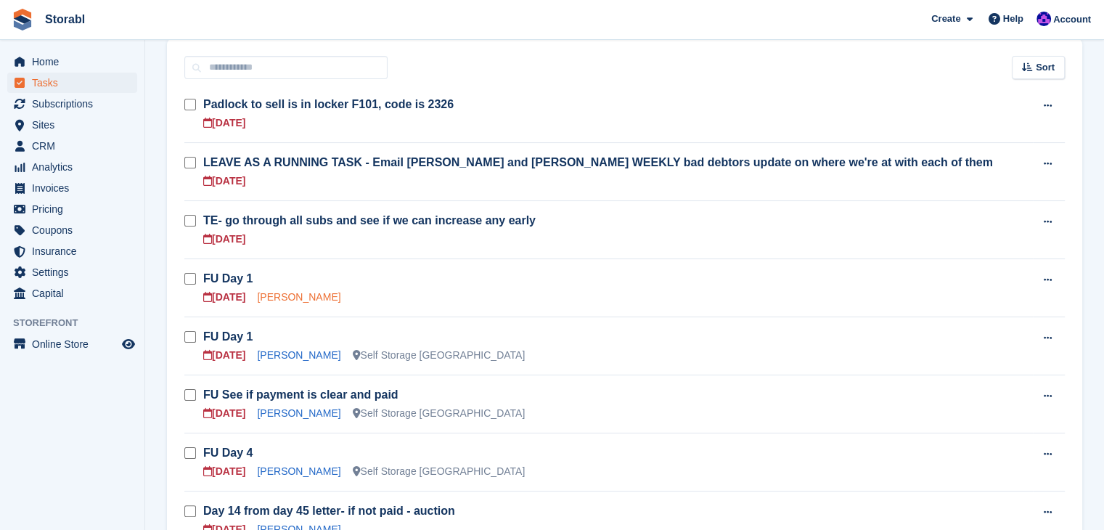
click at [305, 300] on link "[PERSON_NAME]" at bounding box center [298, 297] width 83 height 12
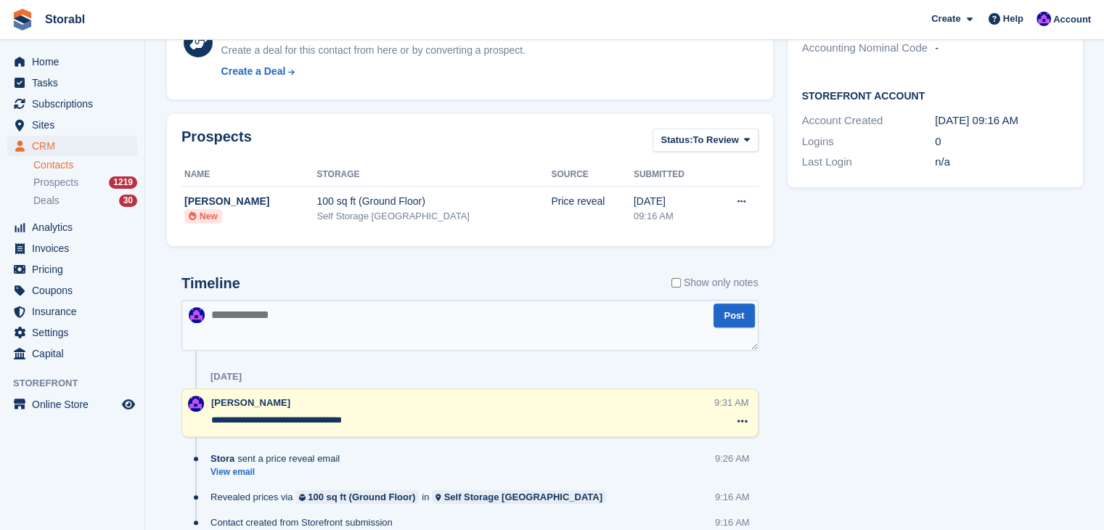
scroll to position [363, 0]
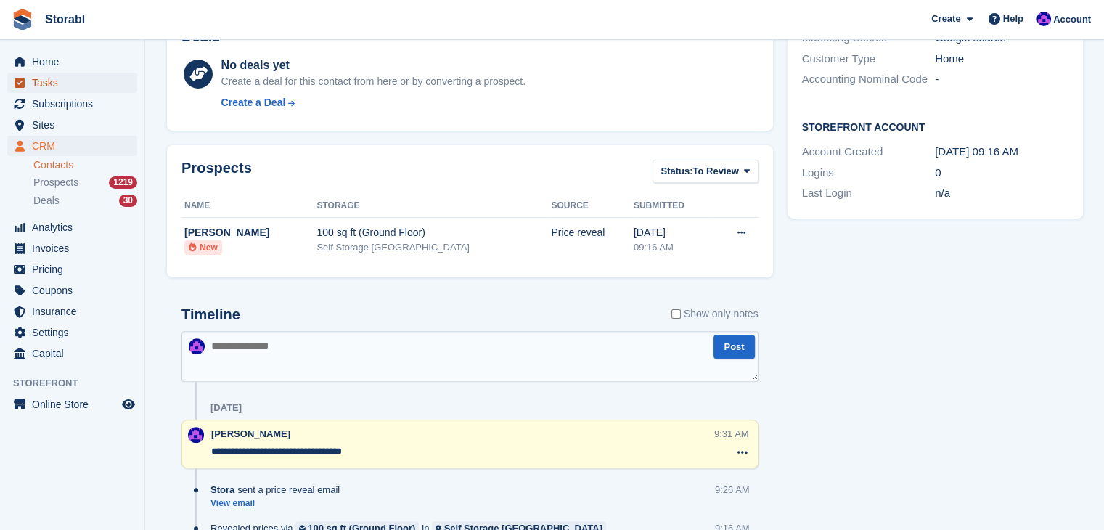
click at [74, 85] on span "Tasks" at bounding box center [75, 83] width 87 height 20
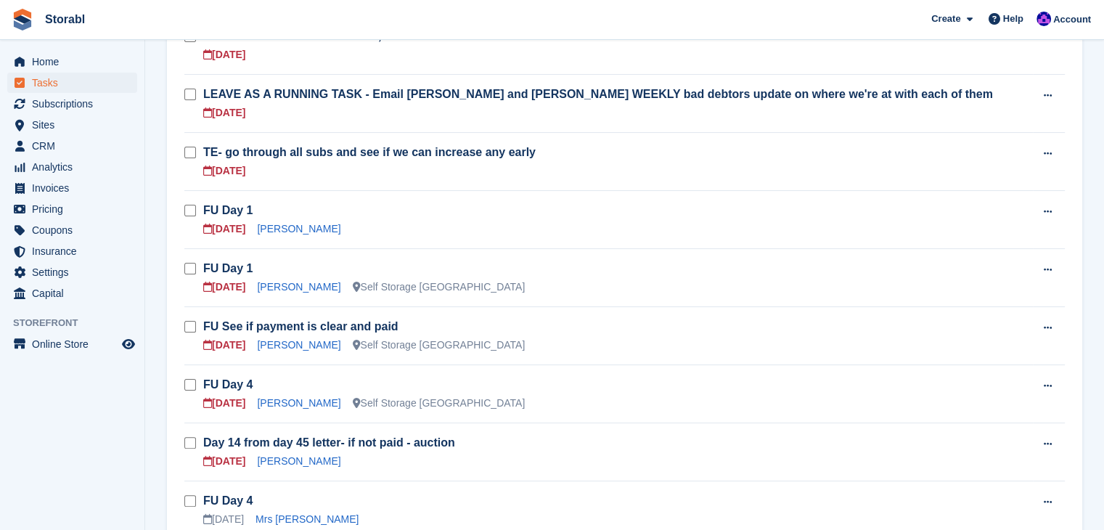
scroll to position [363, 0]
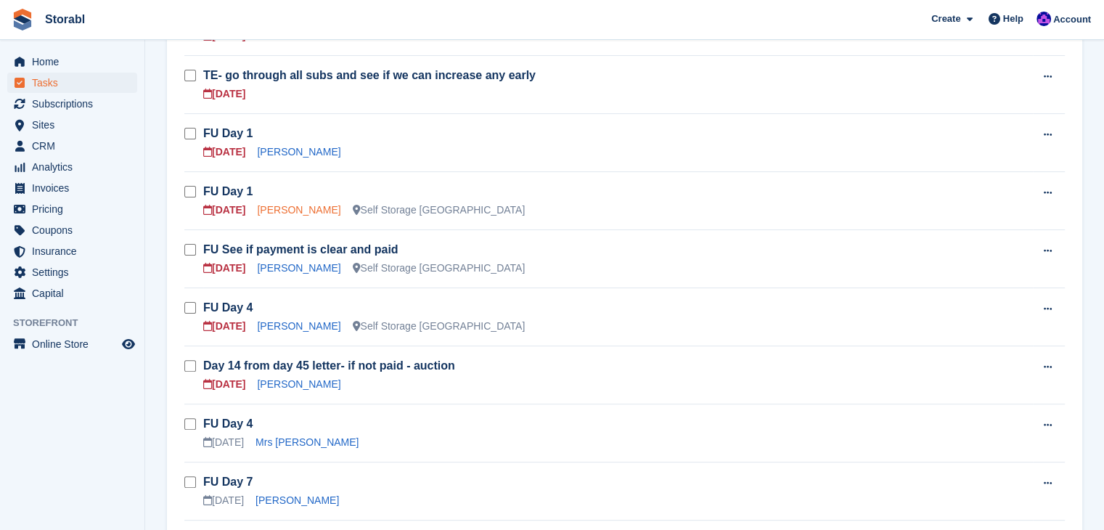
click at [279, 210] on link "[PERSON_NAME]" at bounding box center [298, 210] width 83 height 12
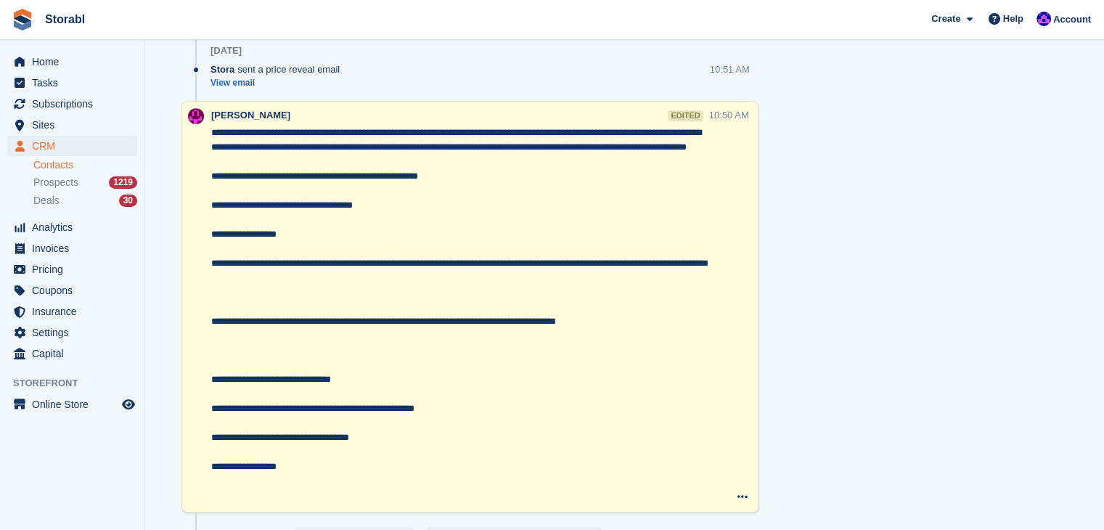
scroll to position [726, 0]
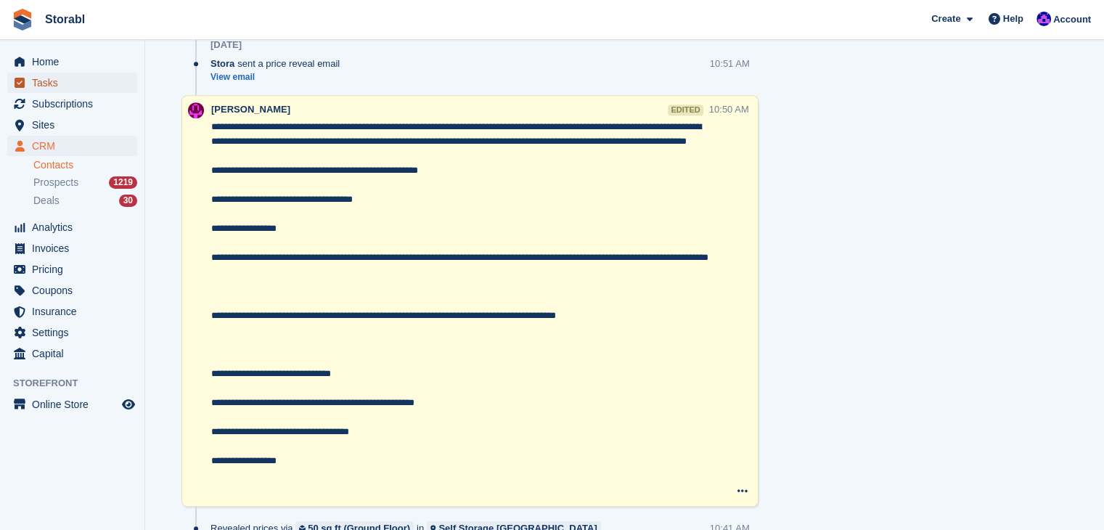
click at [23, 78] on icon "menu" at bounding box center [20, 83] width 10 height 10
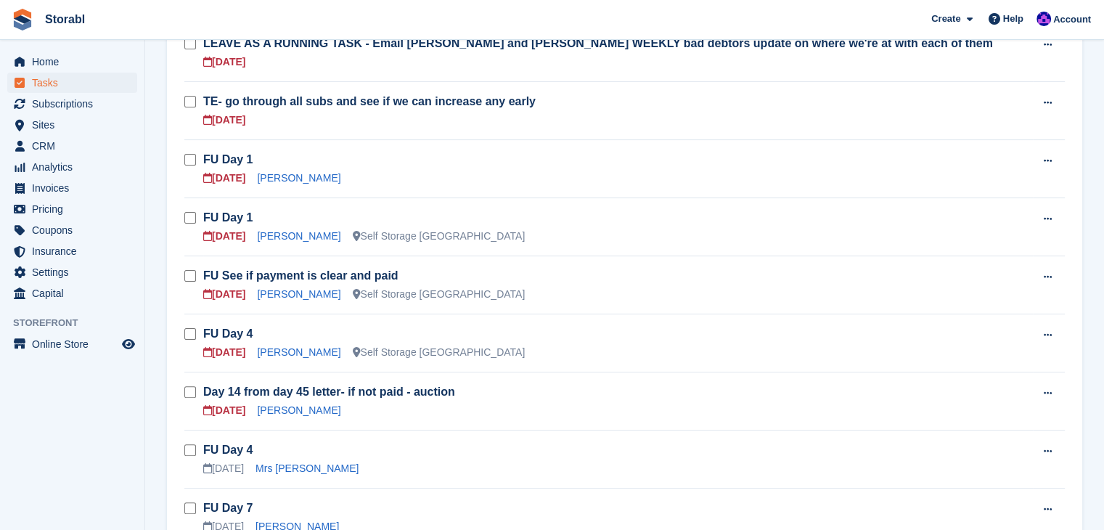
scroll to position [218, 0]
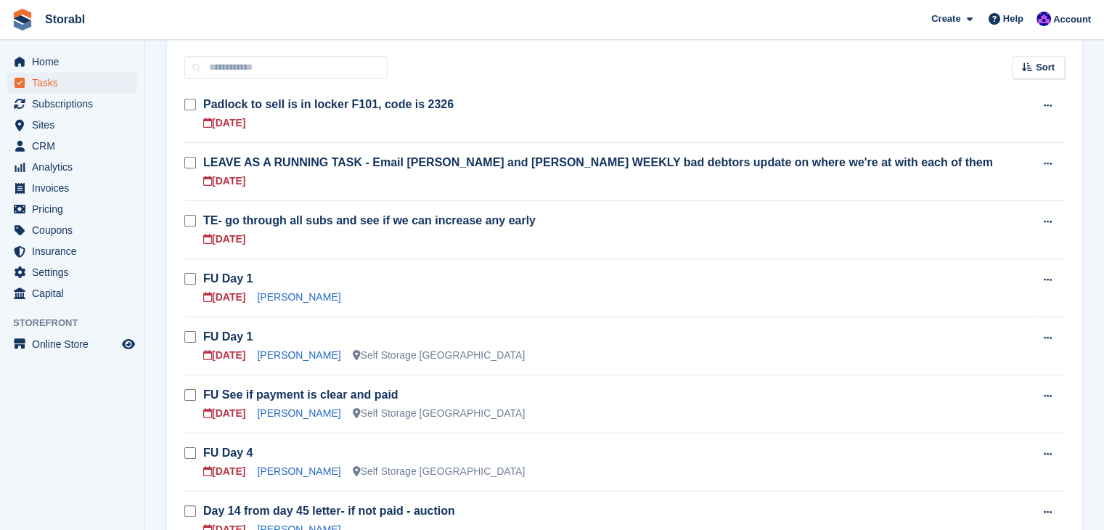
click at [223, 9] on span "Storabl Create Subscription Invoice Contact Deal Discount Page Help Chat Suppor…" at bounding box center [552, 19] width 1104 height 39
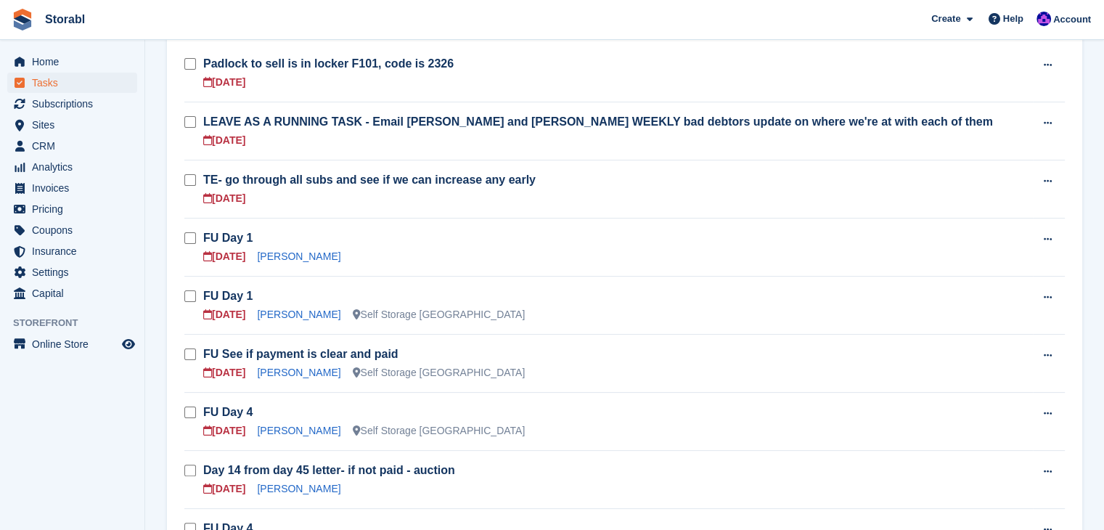
scroll to position [290, 0]
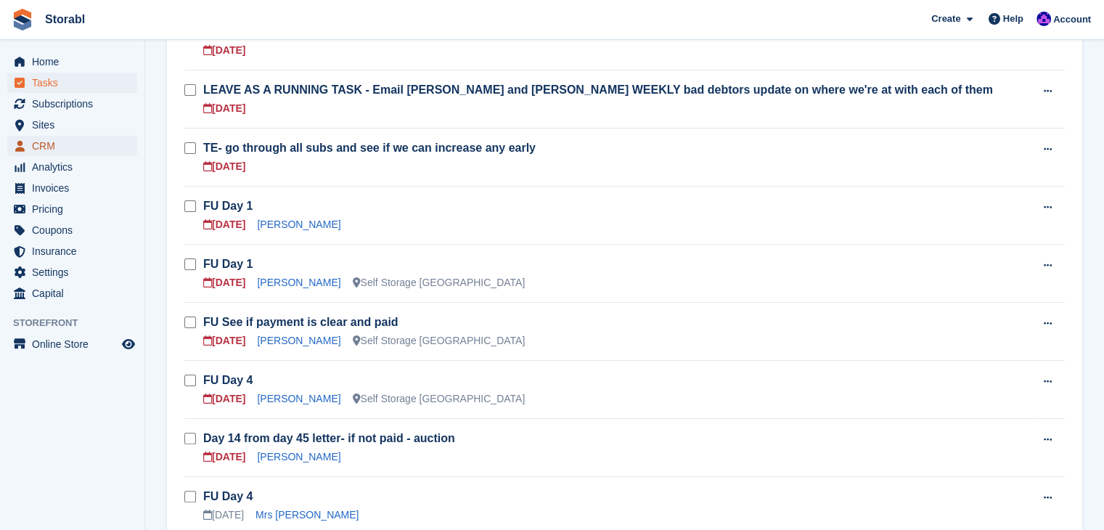
click at [44, 140] on span "CRM" at bounding box center [75, 146] width 87 height 20
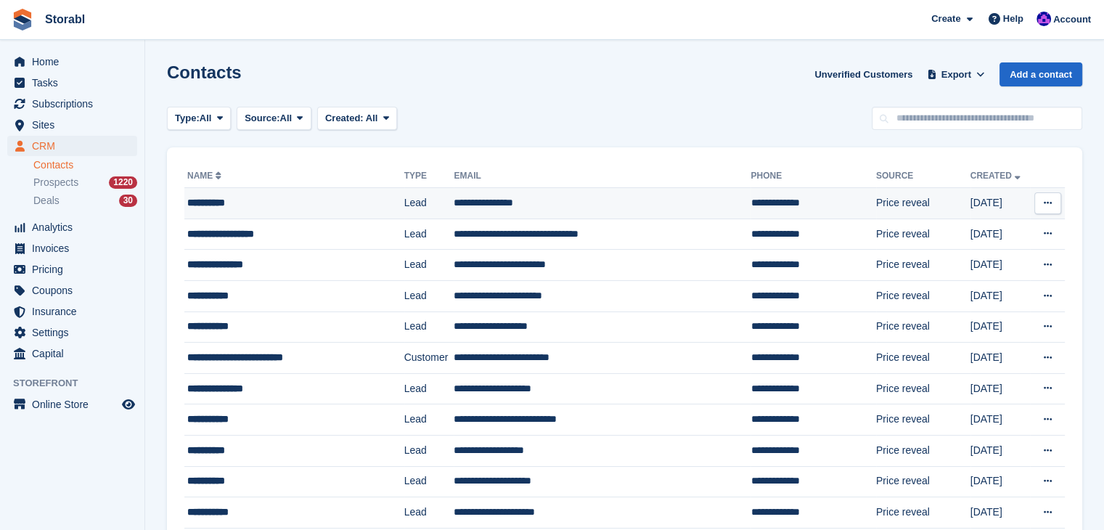
click at [218, 201] on div "**********" at bounding box center [282, 202] width 191 height 15
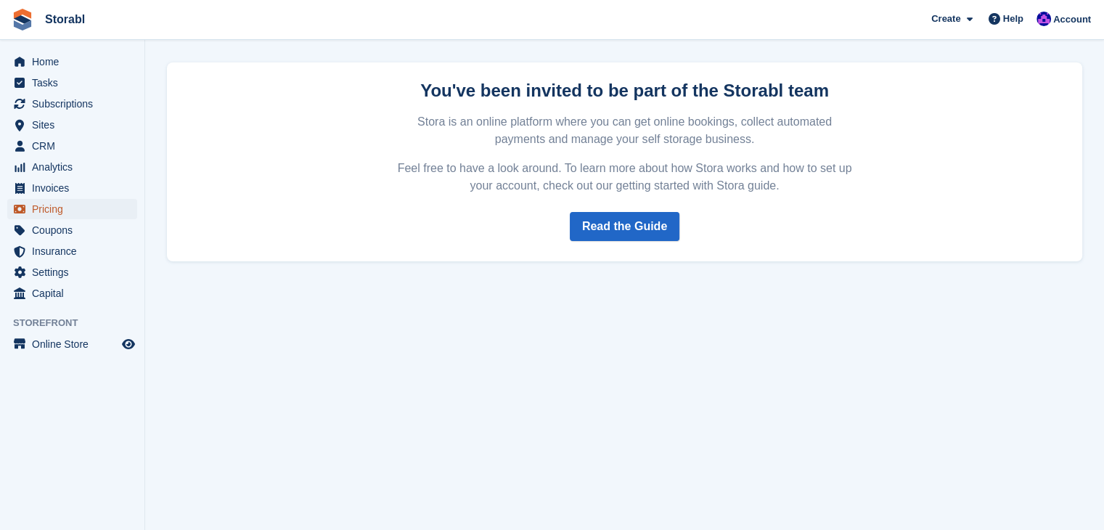
click at [66, 213] on span "Pricing" at bounding box center [75, 209] width 87 height 20
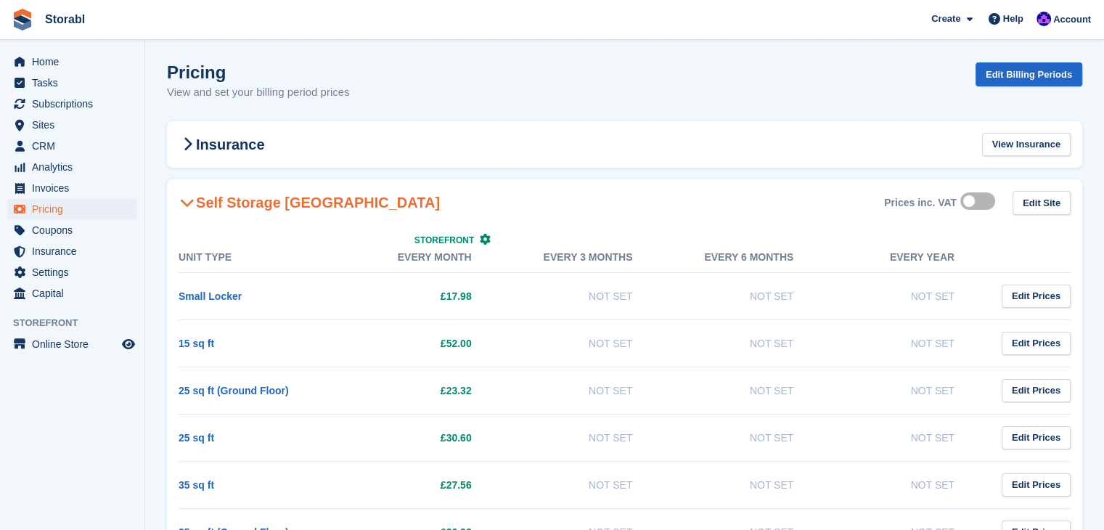
drag, startPoint x: 66, startPoint y: 213, endPoint x: 473, endPoint y: 171, distance: 409.2
click at [226, 296] on link "Small Locker" at bounding box center [209, 296] width 63 height 12
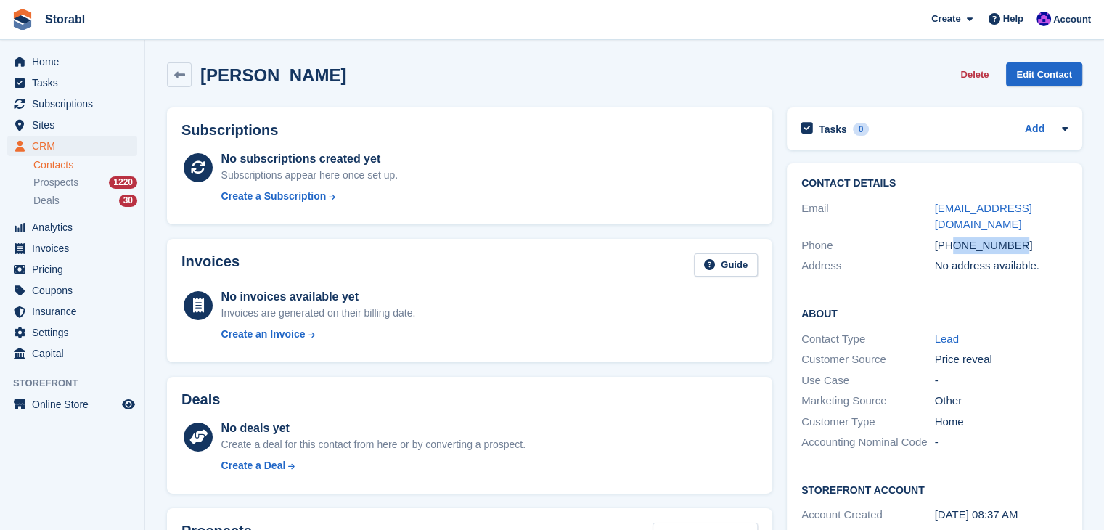
drag, startPoint x: 1022, startPoint y: 221, endPoint x: 956, endPoint y: 232, distance: 66.9
click at [952, 237] on div "Phone [PHONE_NUMBER]" at bounding box center [934, 245] width 266 height 21
copy div "7762095628"
click at [633, 220] on div "Subscriptions No subscriptions created yet Subscriptions appear here once set u…" at bounding box center [469, 165] width 605 height 117
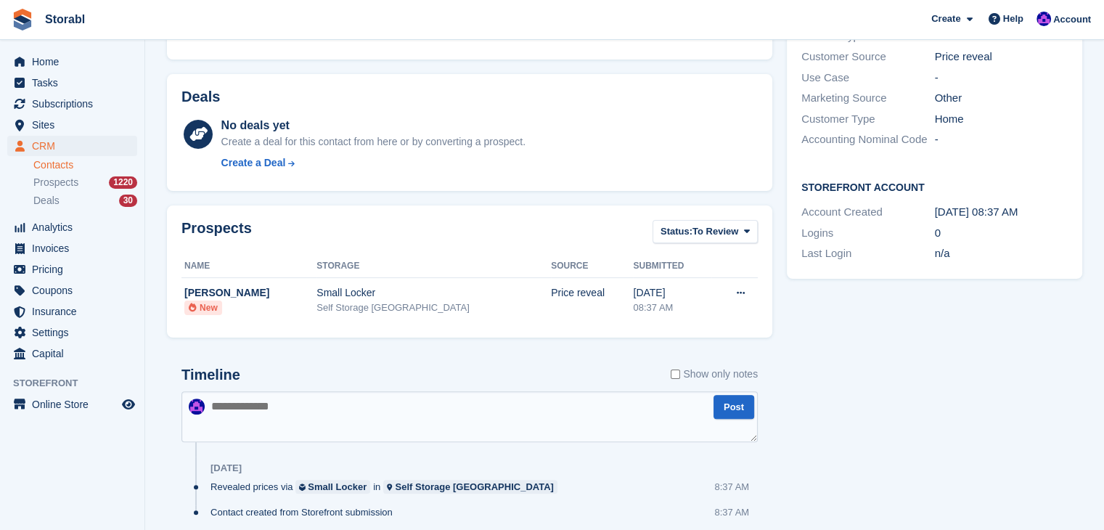
scroll to position [356, 0]
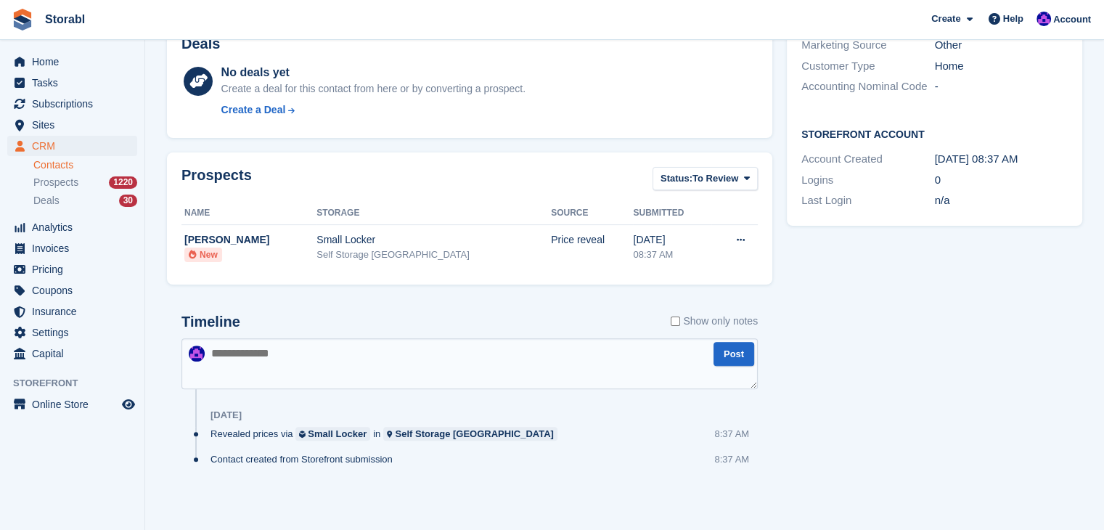
click at [435, 364] on textarea at bounding box center [469, 363] width 576 height 51
type textarea "*"
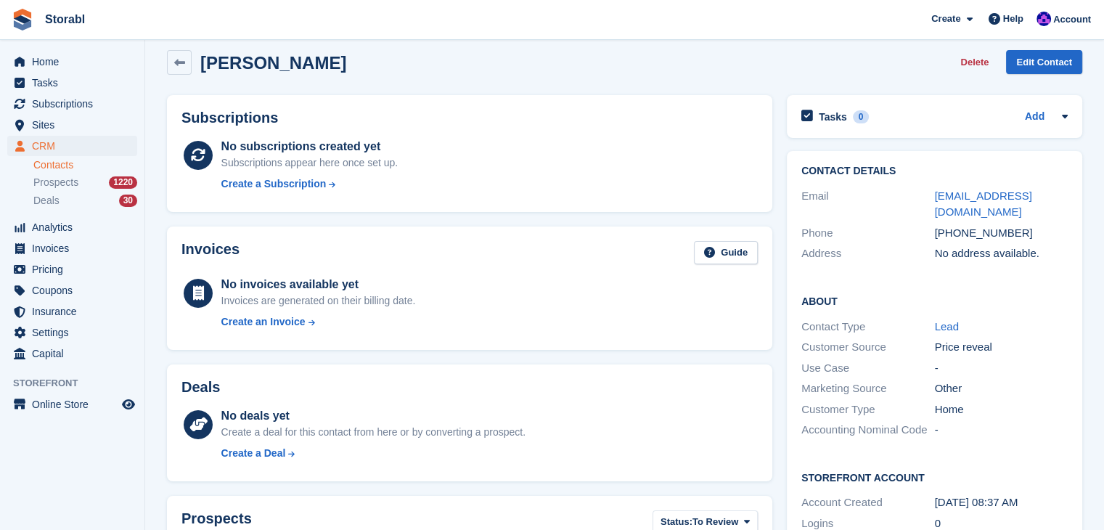
scroll to position [0, 0]
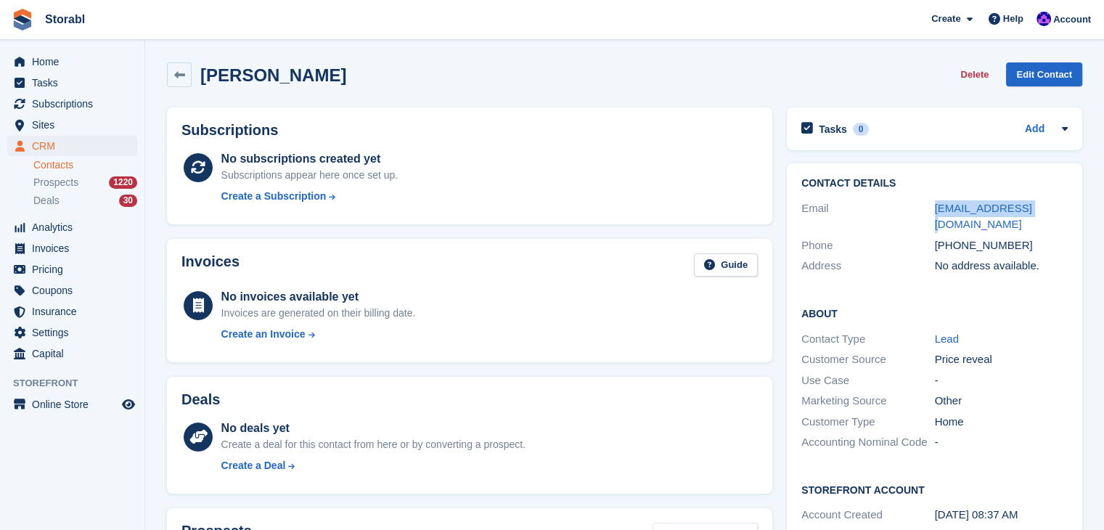
drag, startPoint x: 1040, startPoint y: 205, endPoint x: 921, endPoint y: 213, distance: 119.2
click at [921, 213] on div "Email [EMAIL_ADDRESS][DOMAIN_NAME]" at bounding box center [934, 216] width 266 height 37
copy div "[EMAIL_ADDRESS][DOMAIN_NAME]"
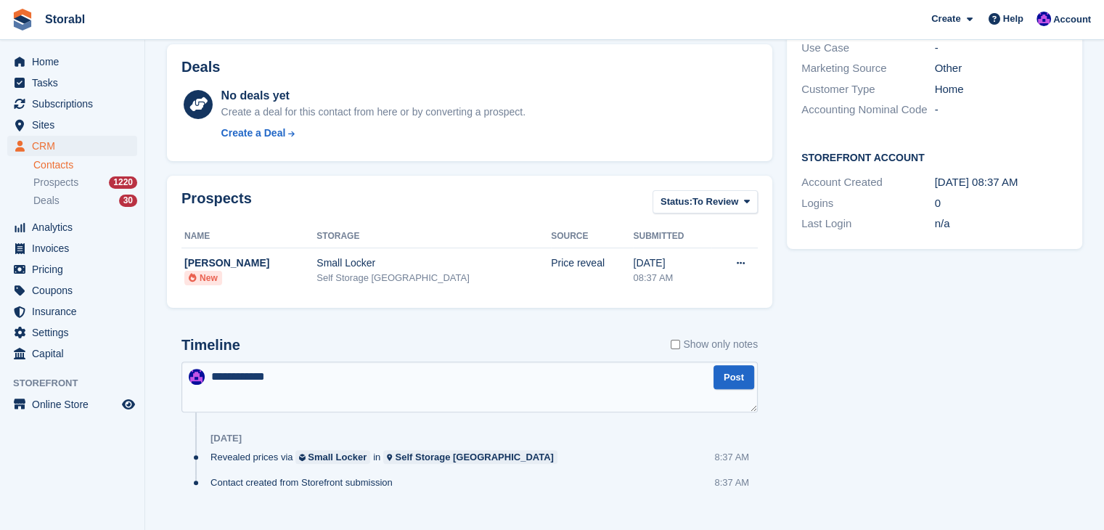
scroll to position [356, 0]
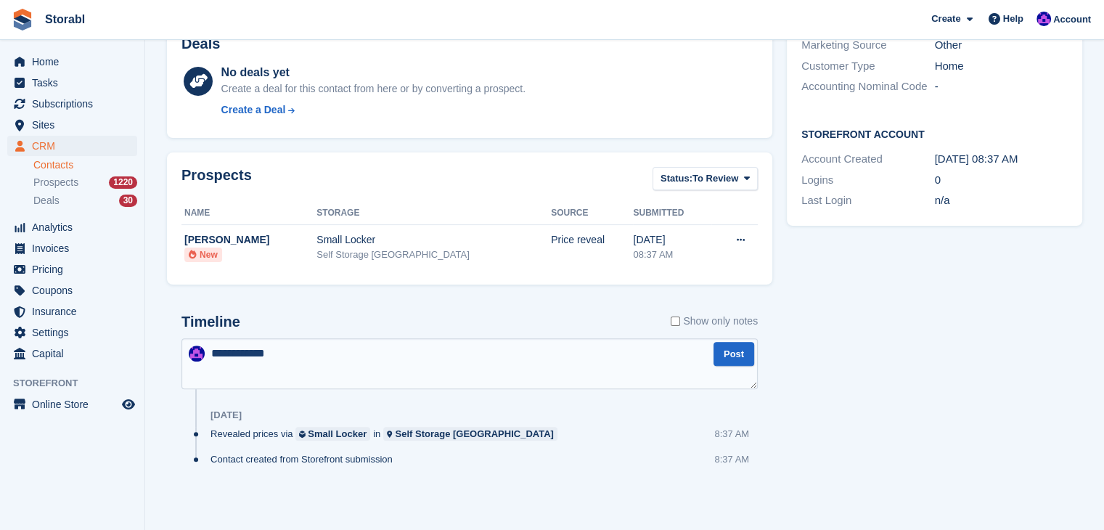
click at [400, 348] on textarea "**********" at bounding box center [469, 363] width 576 height 51
type textarea "**********"
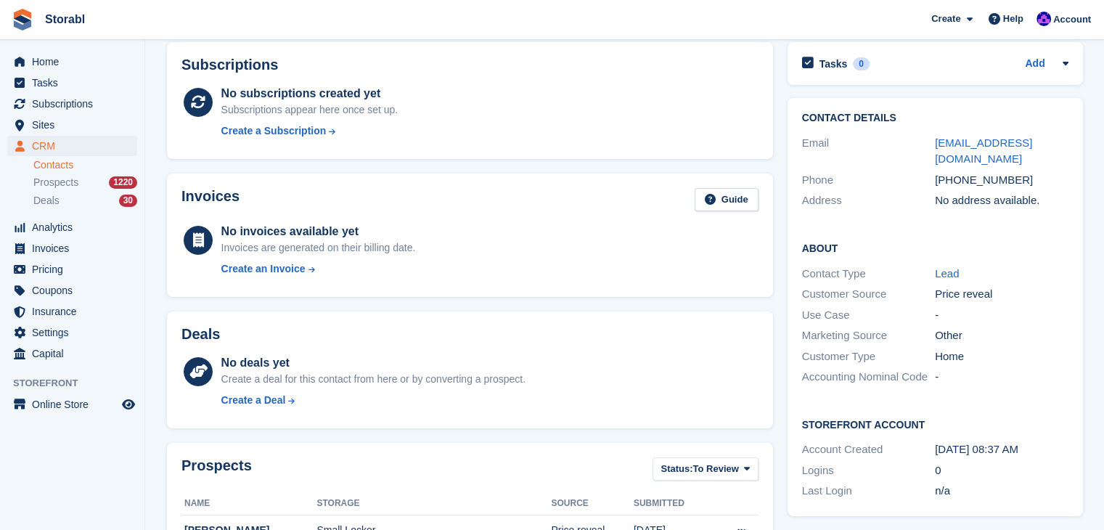
scroll to position [0, 0]
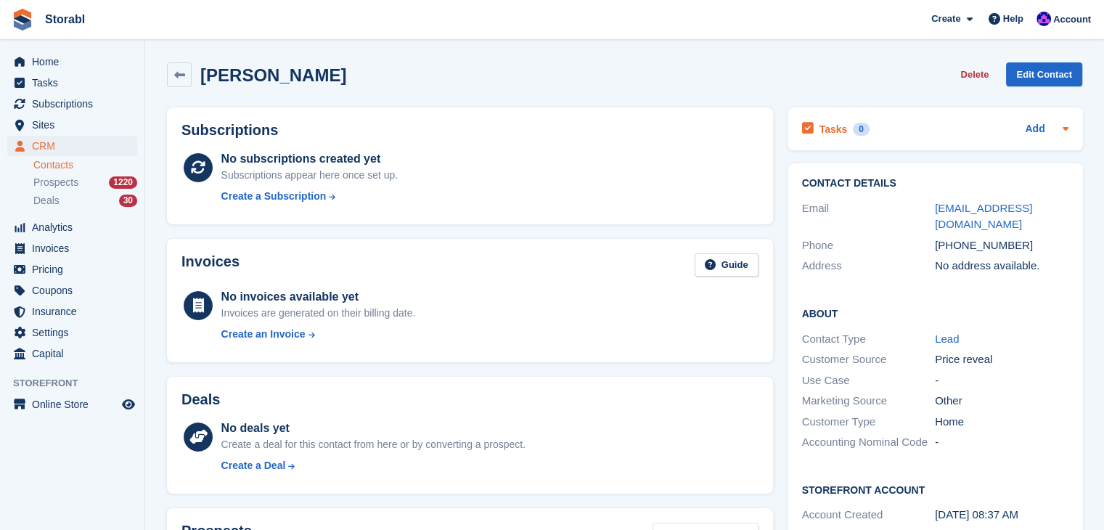
click at [1061, 131] on icon at bounding box center [1065, 129] width 12 height 12
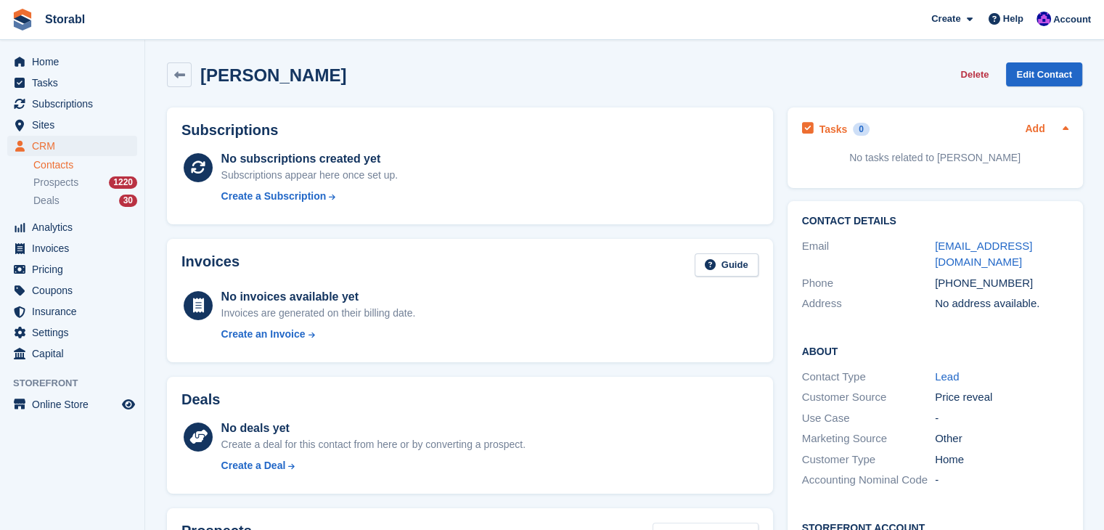
click at [1030, 132] on link "Add" at bounding box center [1034, 129] width 20 height 17
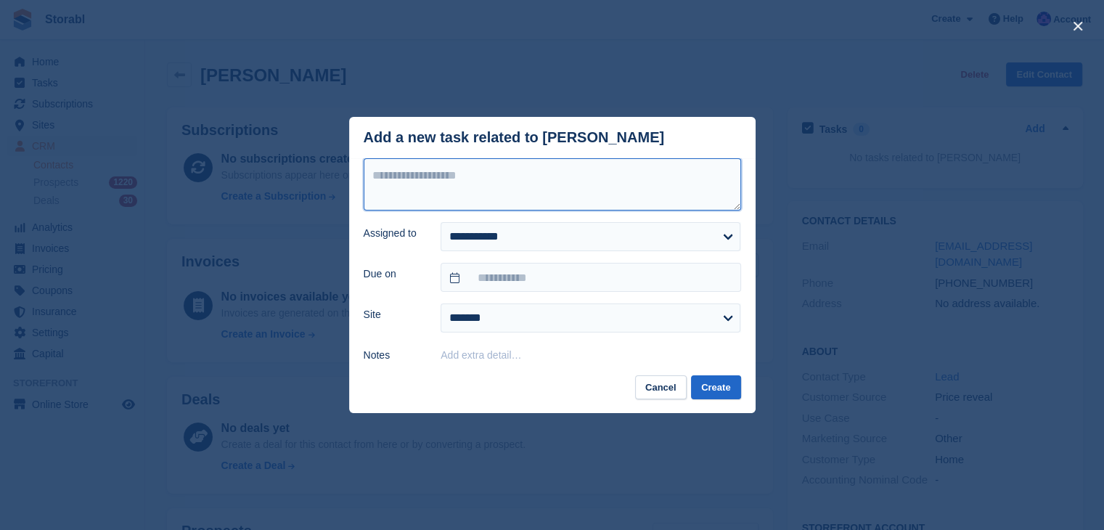
click at [451, 185] on textarea at bounding box center [551, 184] width 377 height 52
type textarea "********"
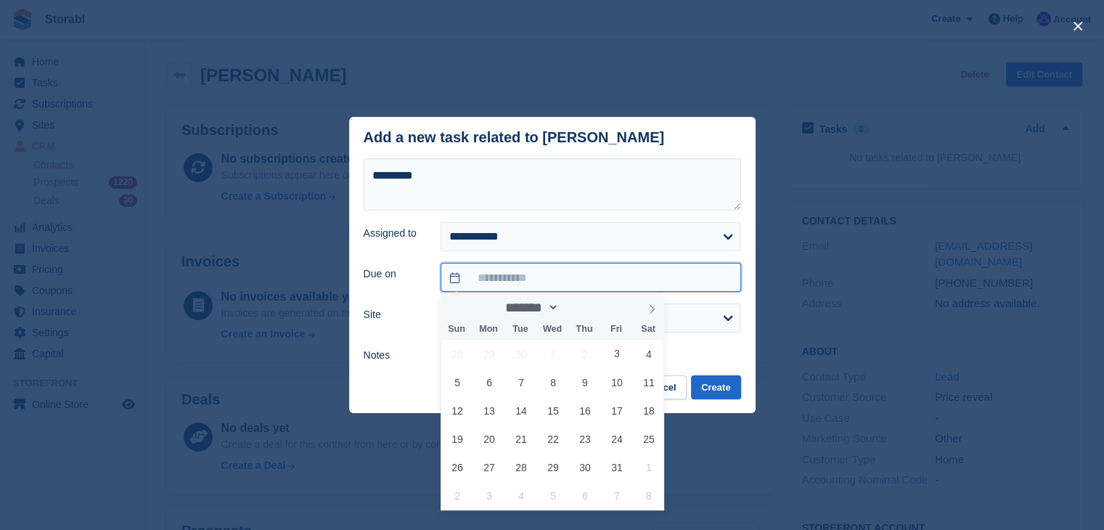
click at [488, 282] on input "text" at bounding box center [590, 277] width 300 height 29
click at [488, 382] on span "6" at bounding box center [489, 382] width 28 height 28
type input "**********"
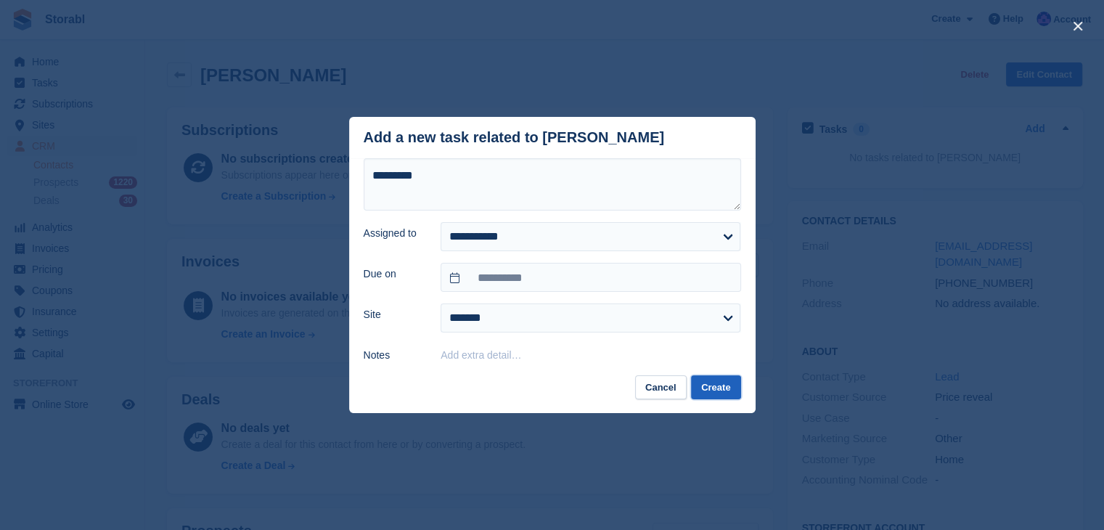
click at [720, 391] on button "Create" at bounding box center [715, 387] width 49 height 24
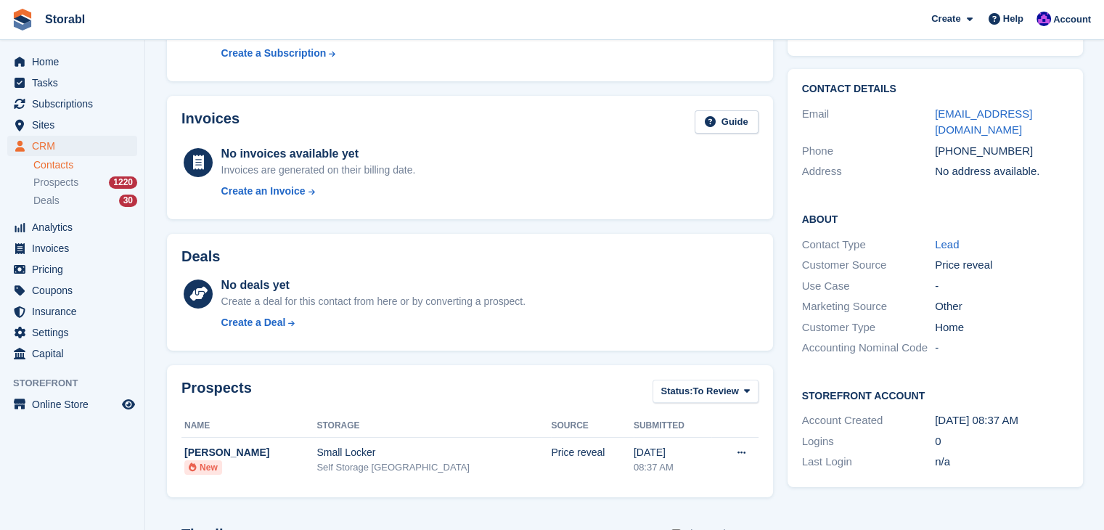
scroll to position [290, 0]
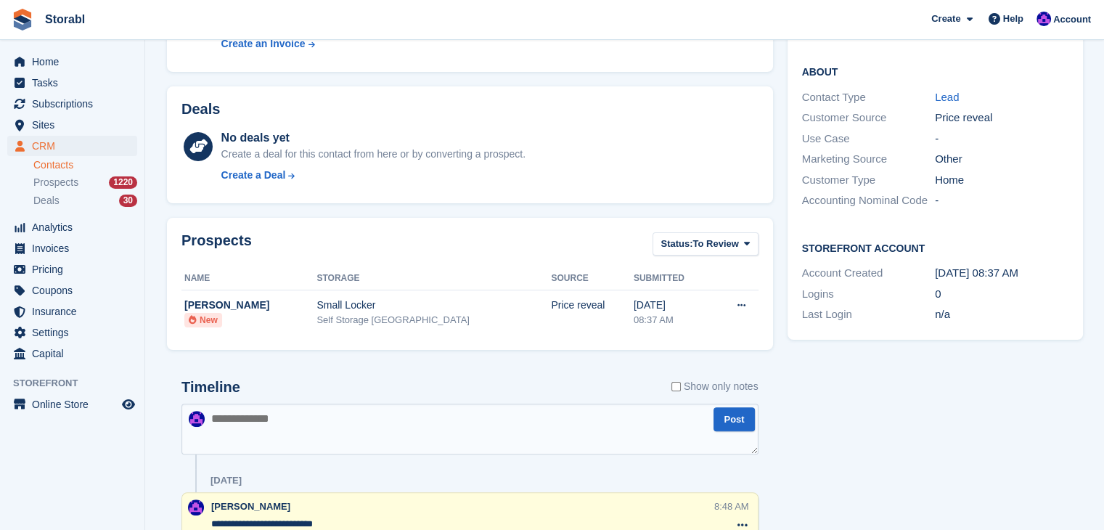
click at [482, 421] on textarea at bounding box center [469, 428] width 577 height 51
type textarea "**********"
drag, startPoint x: 479, startPoint y: 413, endPoint x: 847, endPoint y: 416, distance: 367.9
click at [846, 416] on div "Tasks 1 Add FU Day 1 [DATE] Contact Details Email [EMAIL_ADDRESS][DOMAIN_NAME] …" at bounding box center [935, 278] width 310 height 937
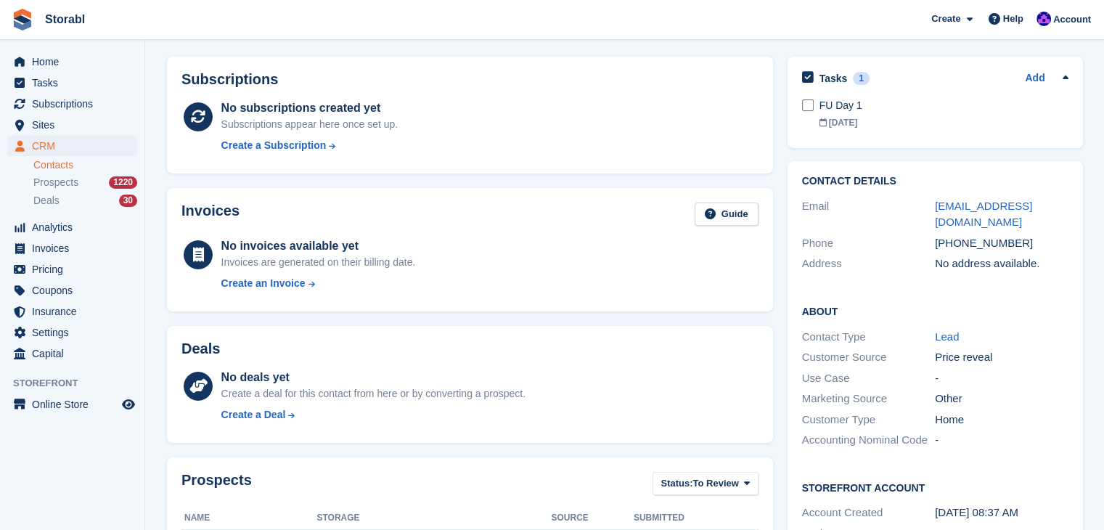
scroll to position [0, 0]
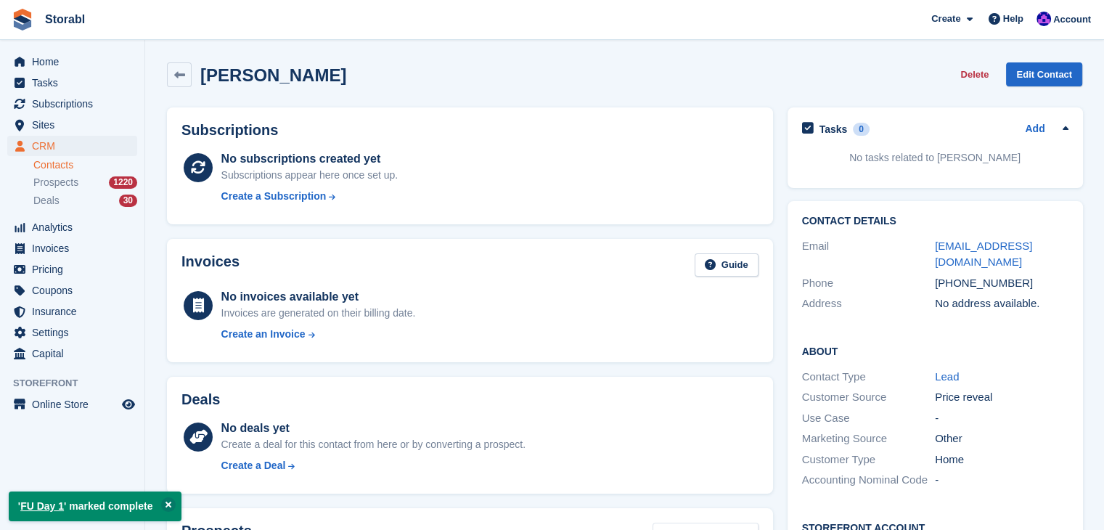
click at [595, 62] on div "[PERSON_NAME] Delete Edit Contact" at bounding box center [624, 77] width 929 height 45
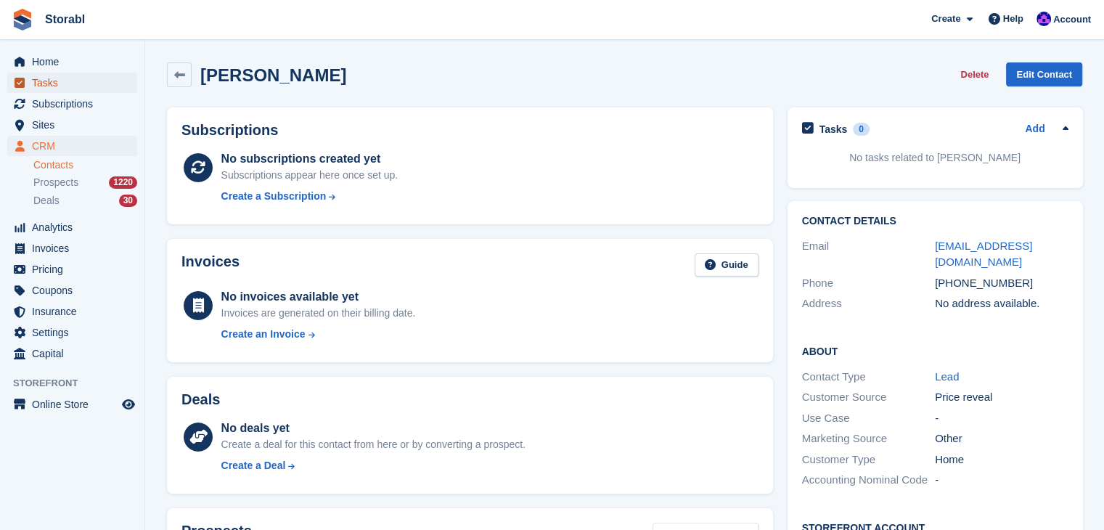
click at [32, 84] on span "Tasks" at bounding box center [75, 83] width 87 height 20
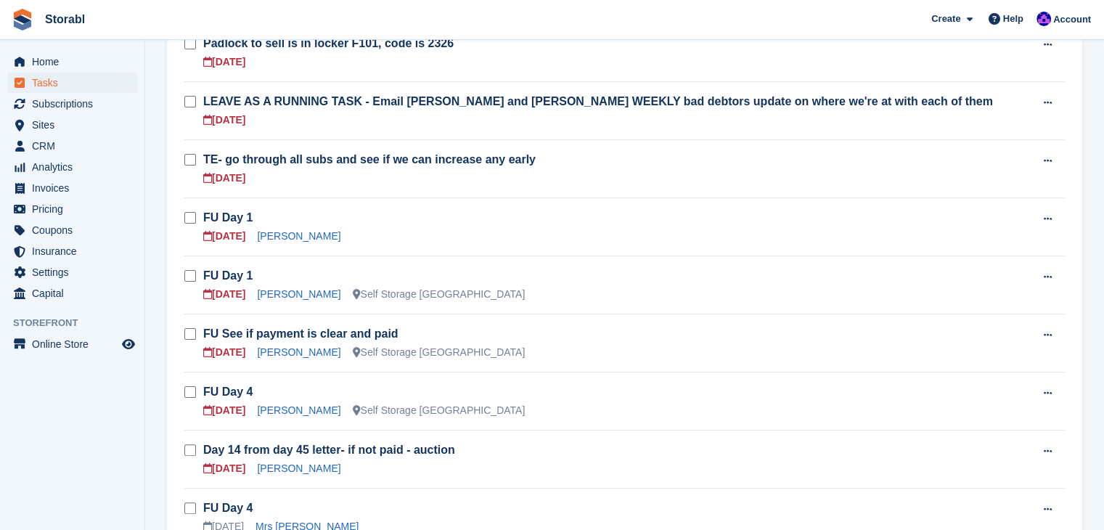
scroll to position [363, 0]
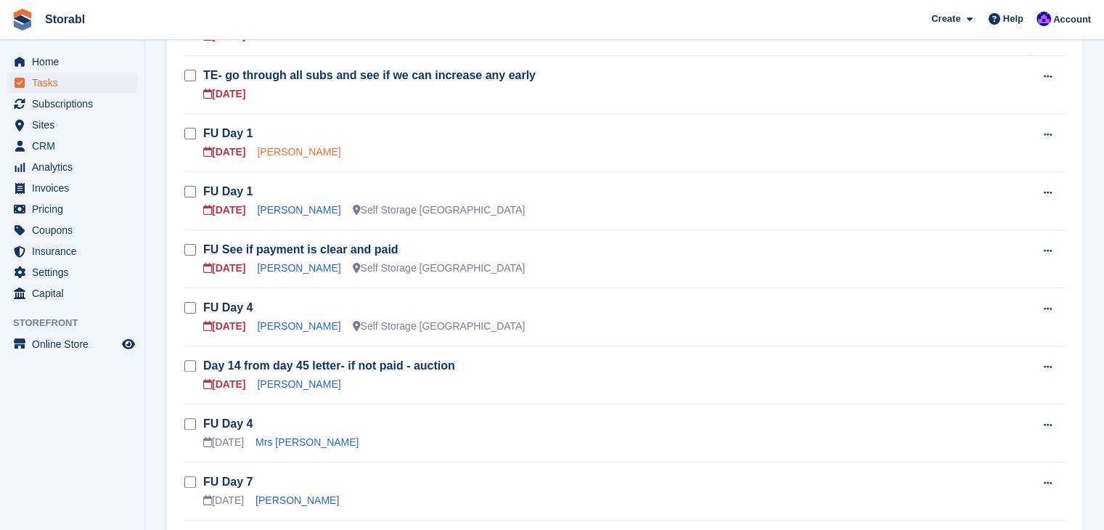
click at [317, 153] on link "[PERSON_NAME]" at bounding box center [298, 152] width 83 height 12
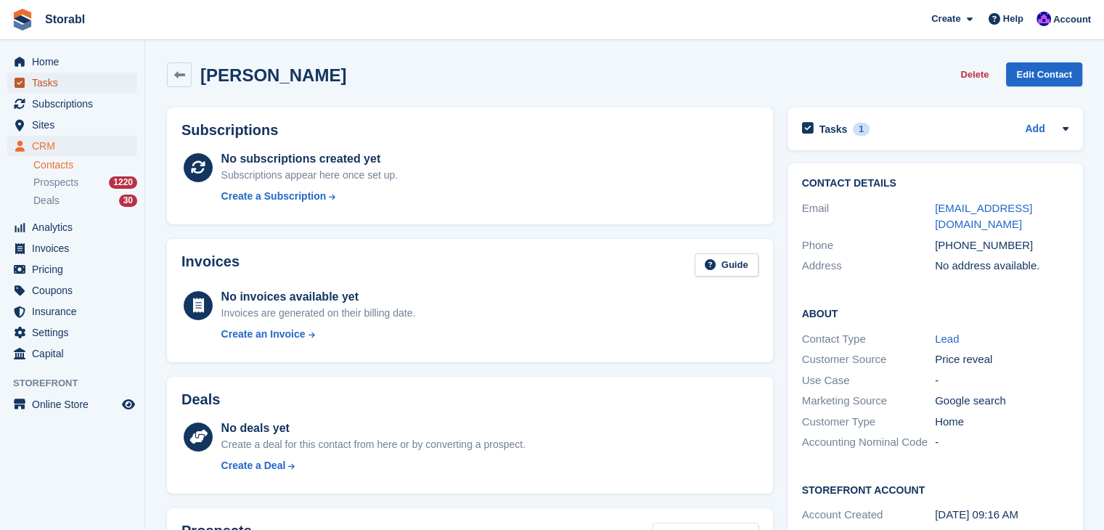
click at [23, 78] on icon "menu" at bounding box center [20, 83] width 10 height 10
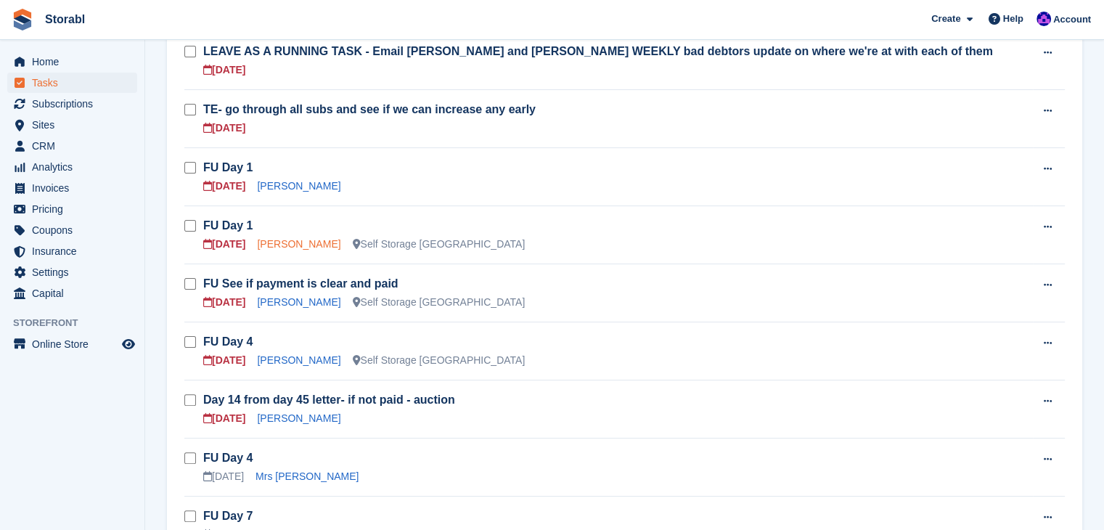
scroll to position [363, 0]
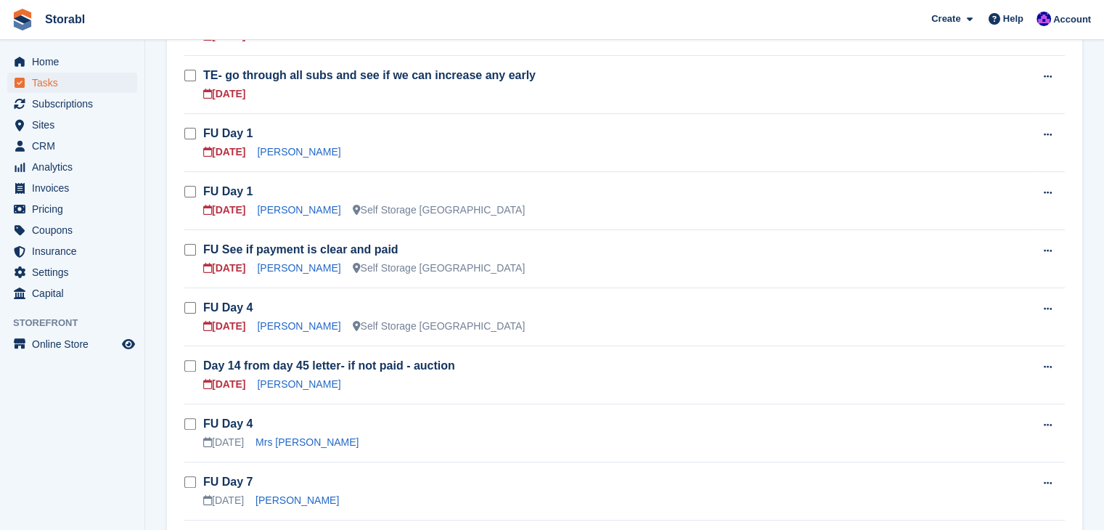
click at [354, 15] on span "Storabl Create Subscription Invoice Contact Deal Discount Page Help Chat Suppor…" at bounding box center [552, 19] width 1104 height 39
